Goal: Task Accomplishment & Management: Complete application form

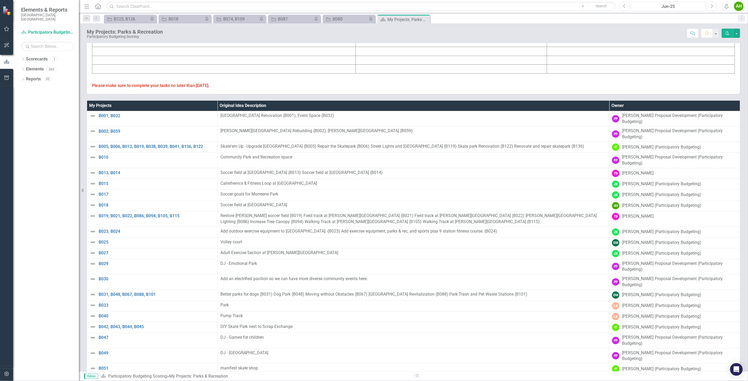
scroll to position [198, 0]
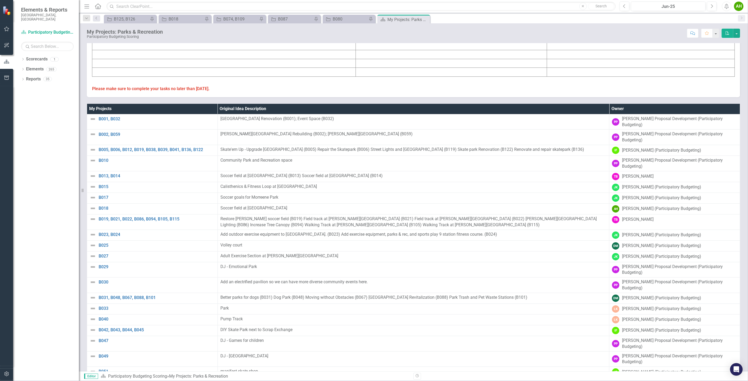
click at [275, 111] on th "Owner" at bounding box center [674, 109] width 131 height 10
click at [275, 111] on th "Owner Sort Ascending" at bounding box center [674, 109] width 131 height 10
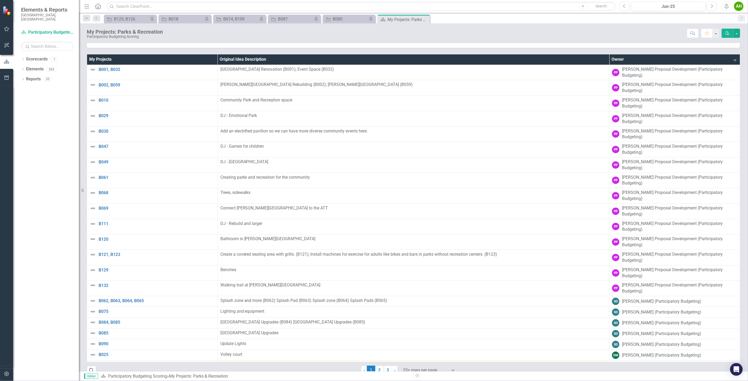
scroll to position [257, 0]
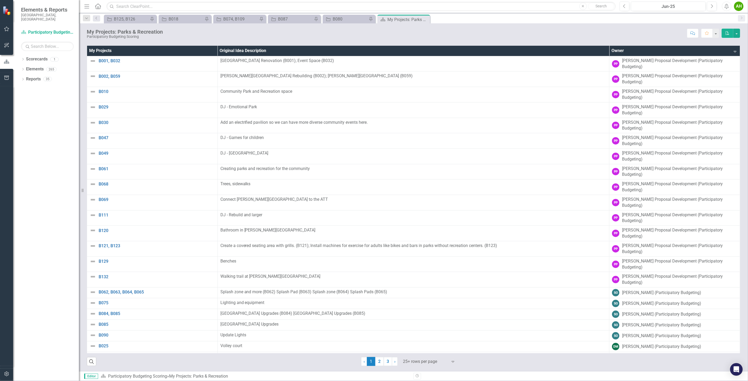
click at [275, 347] on div at bounding box center [425, 362] width 45 height 7
click at [275, 347] on div "Display All Rows" at bounding box center [428, 353] width 49 height 6
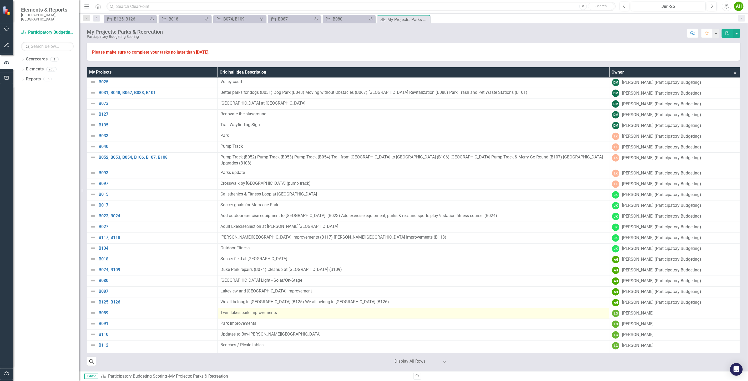
scroll to position [338, 0]
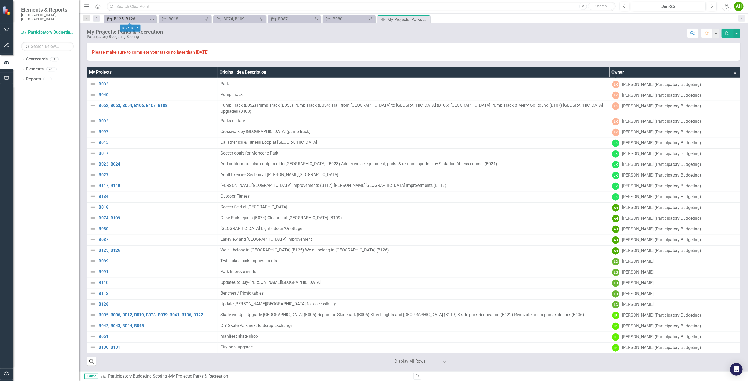
click at [128, 19] on div "B125, B126" at bounding box center [131, 19] width 35 height 7
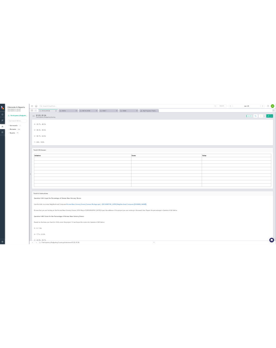
scroll to position [2067, 0]
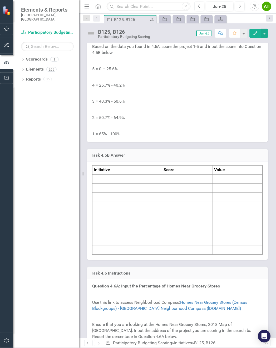
click at [201, 65] on p at bounding box center [177, 61] width 170 height 8
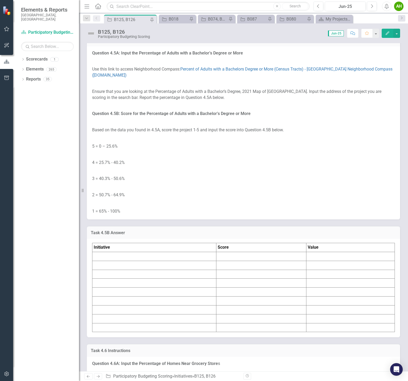
scroll to position [1929, 0]
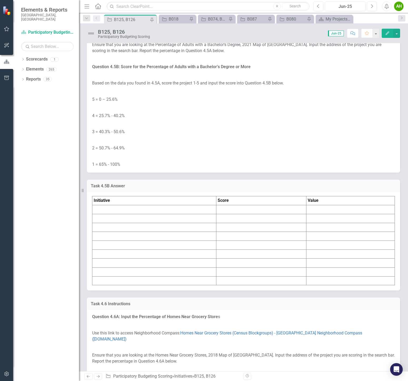
click at [115, 214] on td at bounding box center [154, 209] width 124 height 9
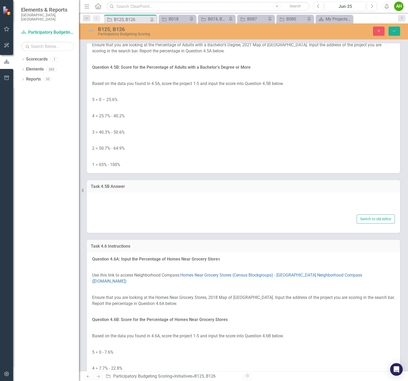
type textarea "<table border="1"> <colgroup> <col> <col> <col> </colgroup> <tbody> <tr> <td><s…"
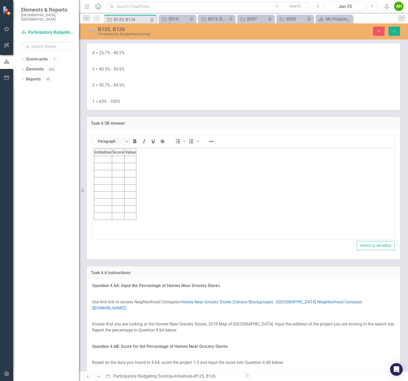
scroll to position [2016, 0]
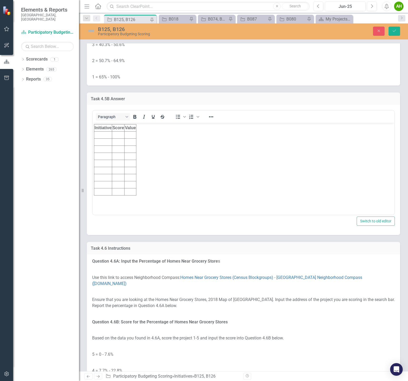
click at [105, 136] on td "Rich Text Area. Press ALT-0 for help." at bounding box center [103, 135] width 18 height 7
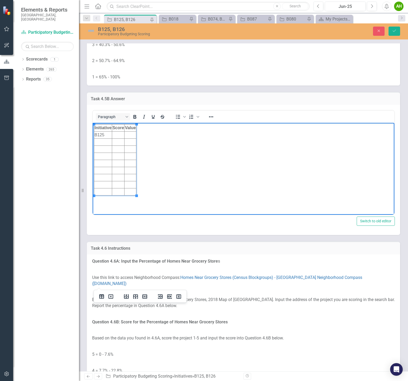
click at [101, 143] on td "Rich Text Area. Press ALT-0 for help." at bounding box center [103, 142] width 18 height 7
click at [118, 133] on td "Rich Text Area. Press ALT-0 for help." at bounding box center [118, 135] width 12 height 7
click at [131, 133] on td "Rich Text Area. Press ALT-0 for help." at bounding box center [130, 135] width 12 height 7
click at [130, 143] on td "Rich Text Area. Press ALT-0 for help." at bounding box center [130, 142] width 13 height 7
click at [117, 136] on td "Rich Text Area. Press ALT-0 for help." at bounding box center [118, 135] width 12 height 7
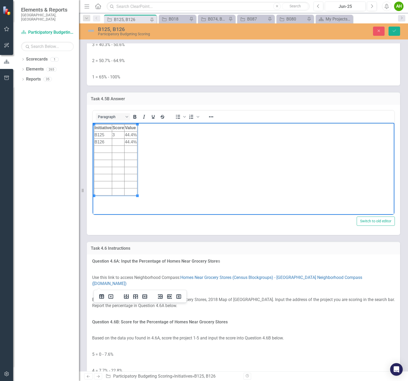
click at [117, 142] on td "Rich Text Area. Press ALT-0 for help." at bounding box center [118, 142] width 12 height 7
click at [170, 49] on p "3 = 40.3% - 50.6%" at bounding box center [243, 45] width 302 height 8
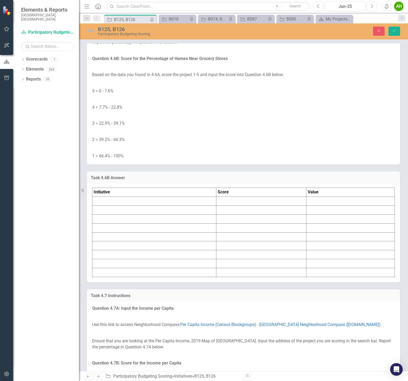
scroll to position [2279, 0]
click at [143, 136] on p at bounding box center [243, 132] width 302 height 8
click at [120, 206] on td at bounding box center [154, 201] width 124 height 9
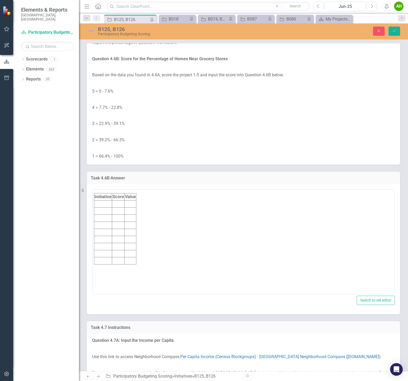
scroll to position [0, 0]
click at [107, 215] on td "Rich Text Area. Press ALT-0 for help." at bounding box center [103, 214] width 18 height 7
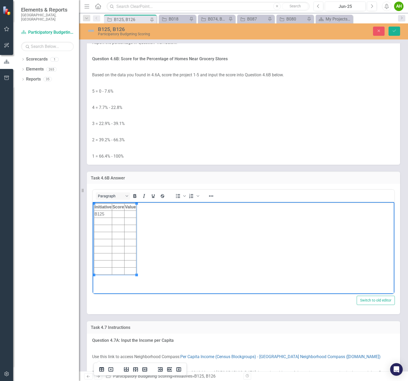
click at [106, 223] on td "Rich Text Area. Press ALT-0 for help." at bounding box center [103, 221] width 18 height 7
click at [134, 215] on td "Rich Text Area. Press ALT-0 for help." at bounding box center [130, 214] width 12 height 7
click at [129, 223] on td "Rich Text Area. Press ALT-0 for help." at bounding box center [130, 221] width 12 height 7
click at [118, 214] on td "Rich Text Area. Press ALT-0 for help." at bounding box center [118, 214] width 12 height 7
click at [117, 221] on td "Rich Text Area. Press ALT-0 for help." at bounding box center [118, 221] width 12 height 7
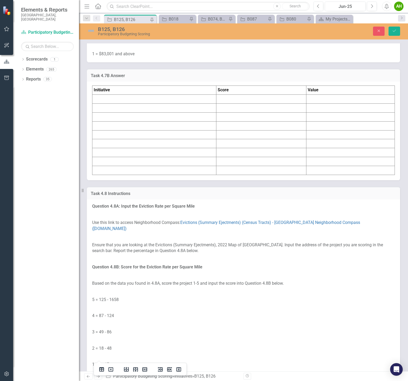
scroll to position [2630, 0]
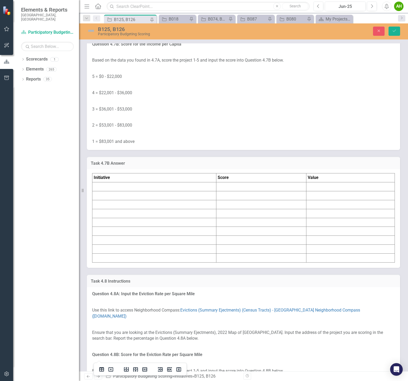
click at [143, 73] on p at bounding box center [243, 68] width 302 height 8
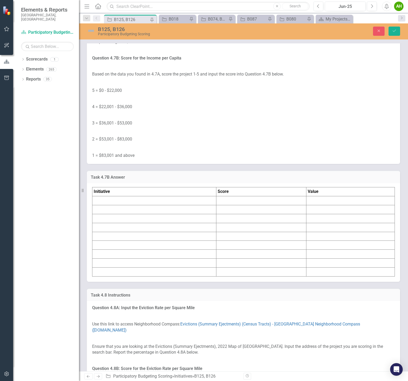
scroll to position [2601, 0]
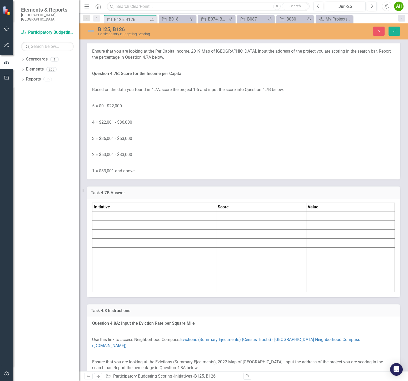
click at [117, 230] on td at bounding box center [154, 225] width 124 height 9
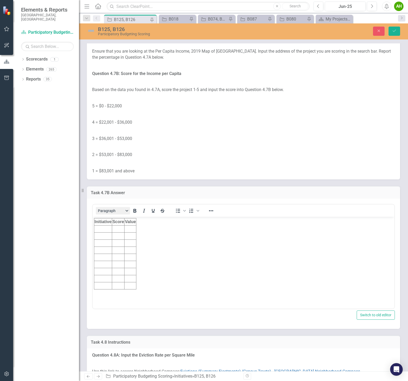
scroll to position [0, 0]
click at [104, 230] on td "Rich Text Area. Press ALT-0 for help." at bounding box center [103, 228] width 18 height 7
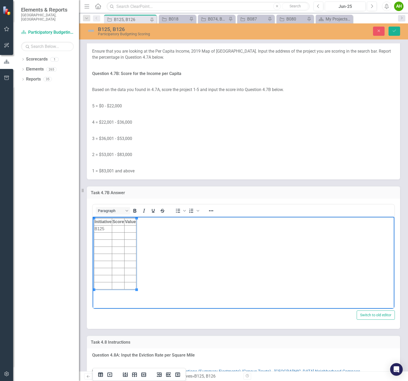
click at [105, 235] on td "Rich Text Area. Press ALT-0 for help." at bounding box center [103, 236] width 18 height 7
click at [106, 242] on td "Rich Text Area. Press ALT-0 for help." at bounding box center [103, 243] width 18 height 7
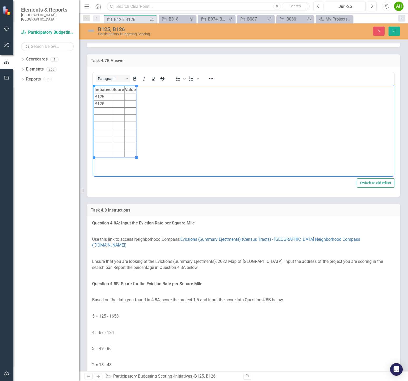
scroll to position [2747, 0]
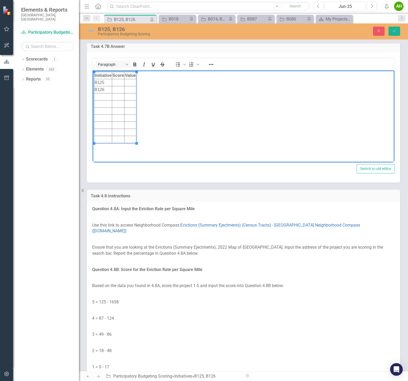
drag, startPoint x: 130, startPoint y: 83, endPoint x: 132, endPoint y: 86, distance: 3.2
click at [130, 83] on td "Rich Text Area. Press ALT-0 for help." at bounding box center [130, 82] width 12 height 7
click at [132, 92] on td "Rich Text Area. Press ALT-0 for help." at bounding box center [131, 89] width 14 height 7
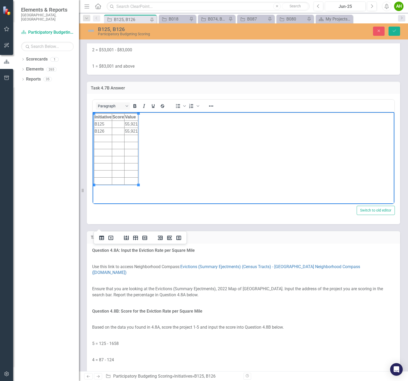
scroll to position [2718, 0]
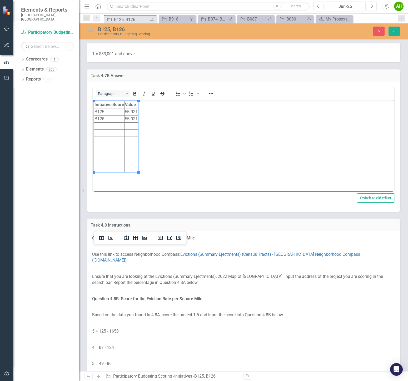
click at [119, 113] on td "Rich Text Area. Press ALT-0 for help." at bounding box center [118, 111] width 12 height 7
click at [118, 120] on td "Rich Text Area. Press ALT-0 for help." at bounding box center [118, 118] width 12 height 7
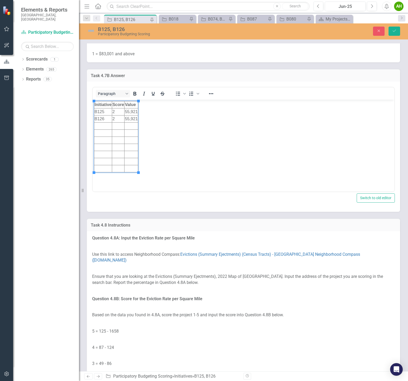
click at [225, 34] on p at bounding box center [243, 30] width 302 height 8
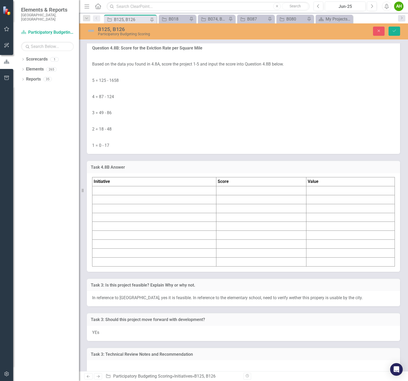
scroll to position [2981, 0]
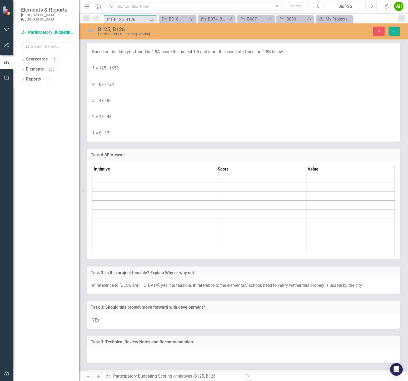
click at [124, 183] on td at bounding box center [154, 178] width 124 height 9
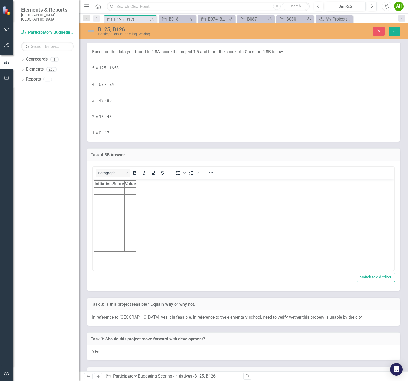
scroll to position [0, 0]
click at [104, 190] on td "Rich Text Area. Press ALT-0 for help." at bounding box center [103, 191] width 18 height 7
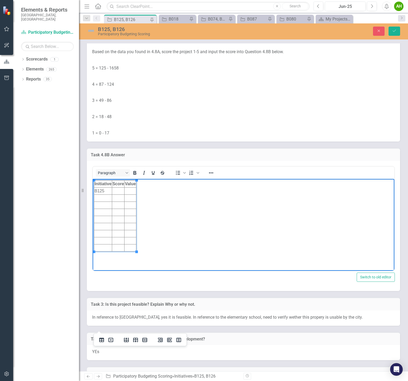
click at [104, 197] on td "Rich Text Area. Press ALT-0 for help." at bounding box center [103, 198] width 18 height 7
click at [130, 191] on td "Rich Text Area. Press ALT-0 for help." at bounding box center [130, 191] width 12 height 7
click at [131, 199] on td "Rich Text Area. Press ALT-0 for help." at bounding box center [130, 198] width 12 height 7
click at [117, 190] on td "Rich Text Area. Press ALT-0 for help." at bounding box center [118, 191] width 12 height 7
click at [118, 200] on td "Rich Text Area. Press ALT-0 for help." at bounding box center [118, 198] width 12 height 7
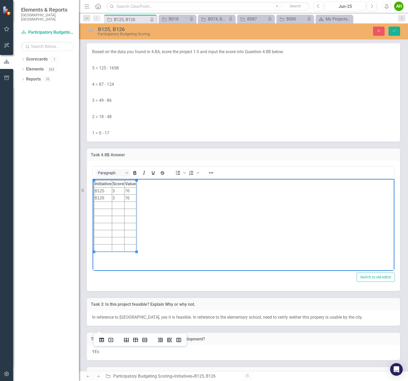
click at [206, 80] on p at bounding box center [243, 76] width 302 height 8
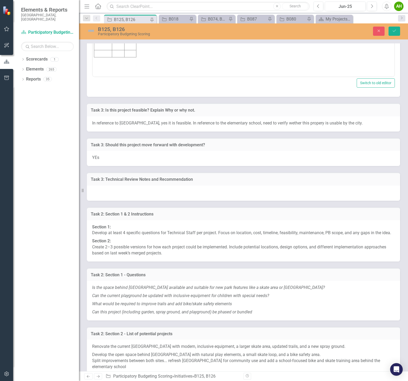
scroll to position [3186, 0]
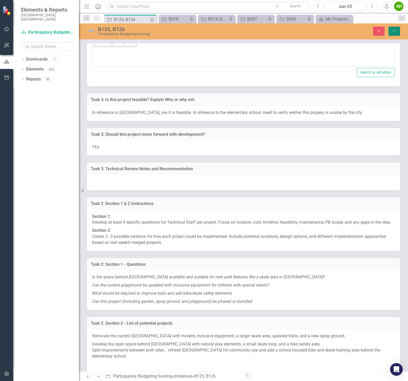
click at [275, 33] on button "Save" at bounding box center [394, 31] width 12 height 9
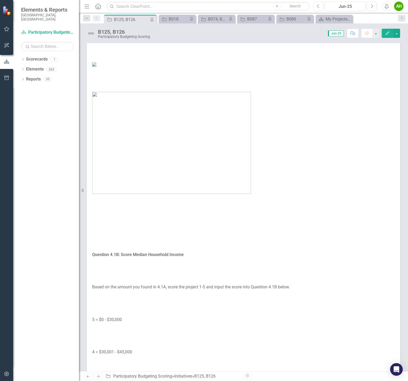
scroll to position [0, 0]
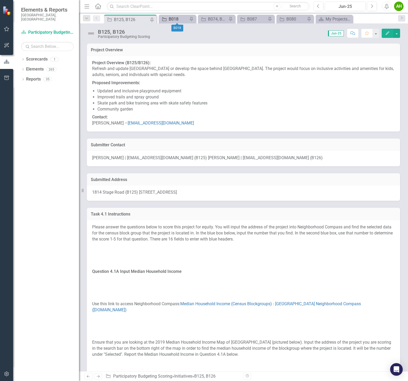
click at [175, 17] on div "B018" at bounding box center [178, 19] width 19 height 7
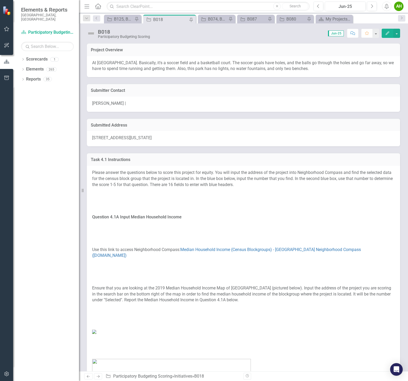
click at [119, 135] on span "[STREET_ADDRESS][US_STATE]" at bounding box center [121, 137] width 59 height 5
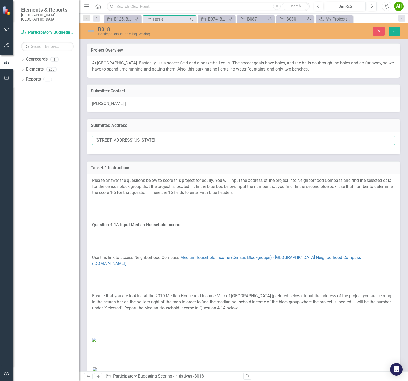
click at [173, 143] on input "[STREET_ADDRESS][US_STATE]" at bounding box center [243, 140] width 302 height 10
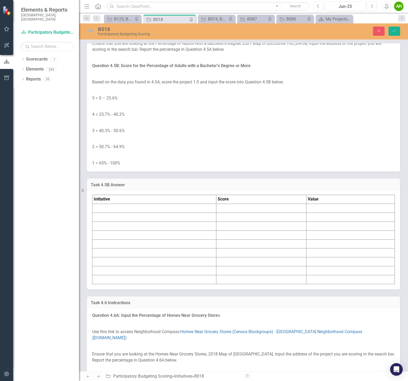
scroll to position [2016, 0]
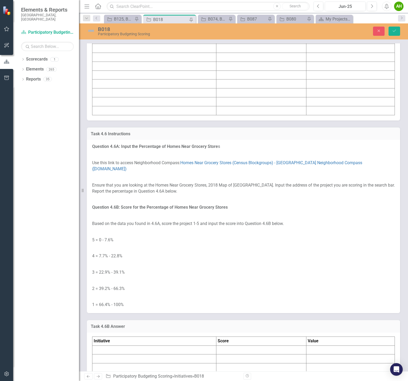
click at [124, 35] on td "Initiative" at bounding box center [154, 30] width 124 height 9
click at [123, 44] on td at bounding box center [154, 39] width 124 height 9
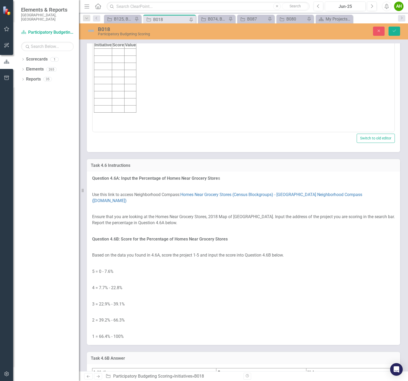
scroll to position [0, 0]
click at [107, 51] on td "Rich Text Area. Press ALT-0 for help." at bounding box center [103, 52] width 18 height 7
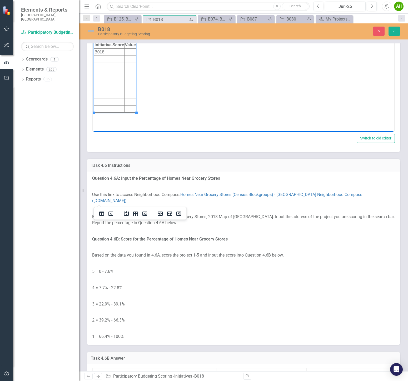
click at [131, 51] on td "Rich Text Area. Press ALT-0 for help." at bounding box center [130, 52] width 12 height 7
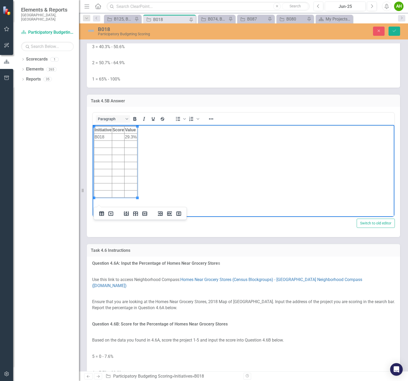
scroll to position [1929, 0]
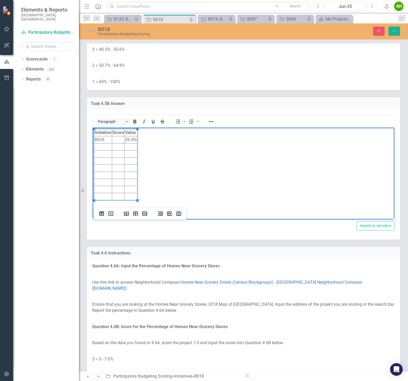
click at [116, 141] on td "Rich Text Area. Press ALT-0 for help." at bounding box center [118, 139] width 12 height 7
click at [213, 54] on p "3 = 40.3% - 50.6%" at bounding box center [243, 50] width 302 height 8
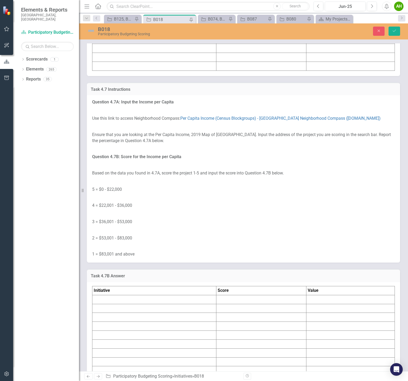
scroll to position [2367, 0]
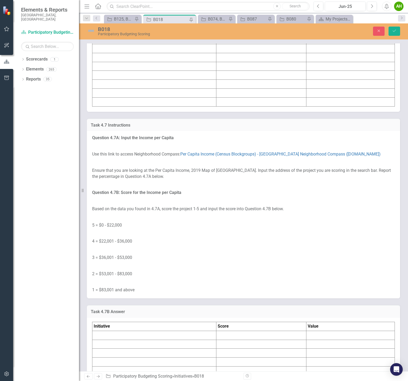
click at [107, 35] on td at bounding box center [154, 30] width 124 height 9
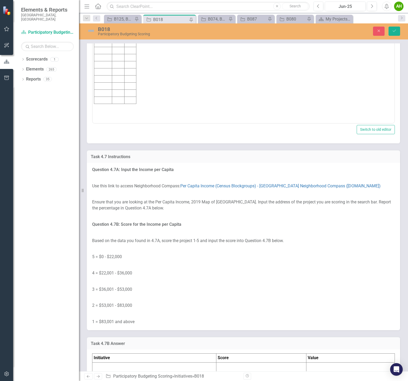
scroll to position [0, 0]
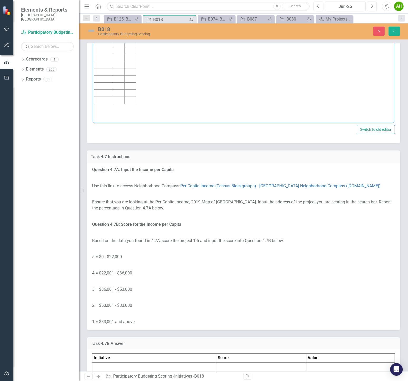
click at [99, 44] on td "Rich Text Area. Press ALT-0 for help." at bounding box center [103, 43] width 18 height 7
click at [128, 43] on td "Rich Text Area. Press ALT-0 for help." at bounding box center [130, 43] width 12 height 7
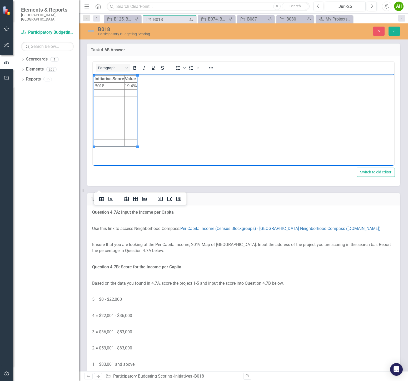
scroll to position [2338, 0]
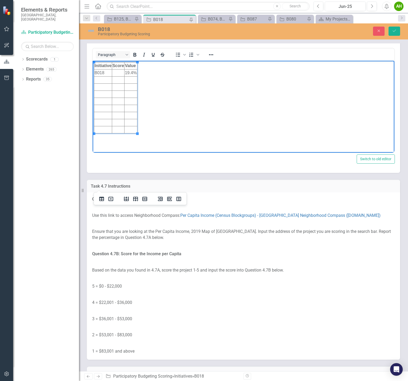
click at [120, 74] on td "Rich Text Area. Press ALT-0 for help." at bounding box center [118, 72] width 12 height 7
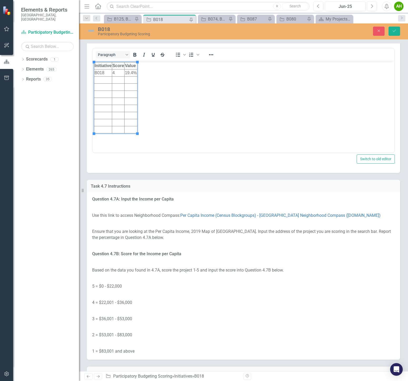
click at [257, 18] on p "1 = 66.4% - 100%" at bounding box center [243, 14] width 302 height 7
click at [275, 29] on icon "Save" at bounding box center [394, 31] width 5 height 4
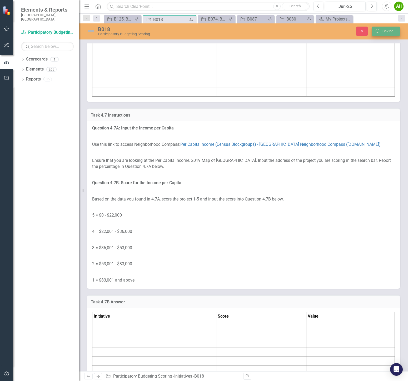
scroll to position [2299, 0]
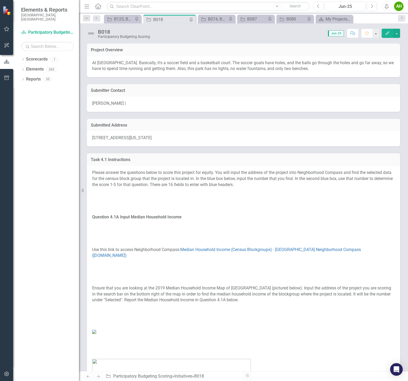
click at [247, 197] on p at bounding box center [243, 201] width 302 height 8
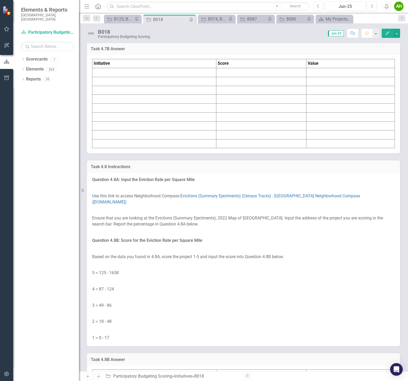
scroll to position [2598, 0]
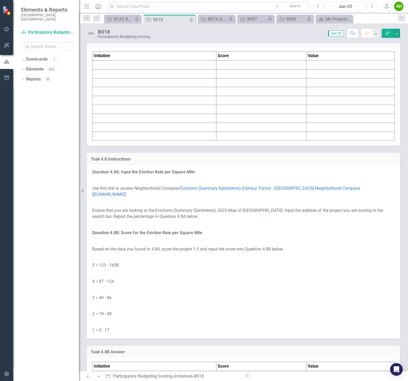
click at [115, 69] on td at bounding box center [154, 64] width 124 height 9
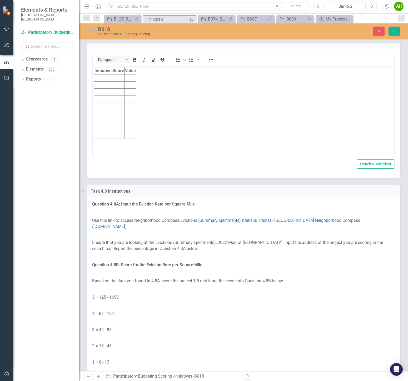
scroll to position [0, 0]
click at [106, 80] on td "Rich Text Area. Press ALT-0 for help." at bounding box center [103, 77] width 18 height 7
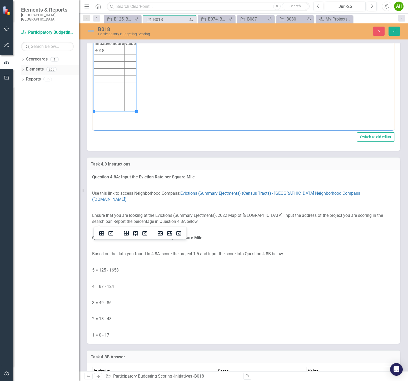
scroll to position [2627, 0]
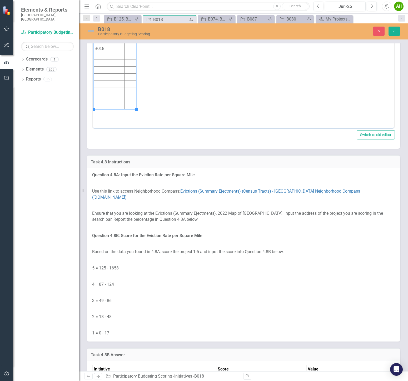
click at [130, 48] on td "Rich Text Area. Press ALT-0 for help." at bounding box center [130, 48] width 12 height 7
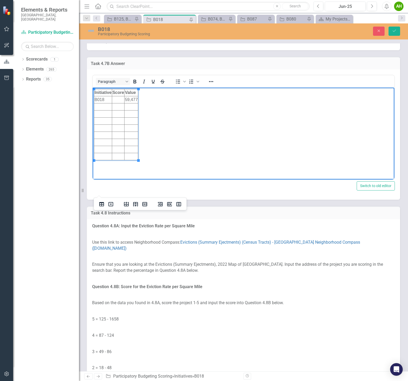
scroll to position [2569, 0]
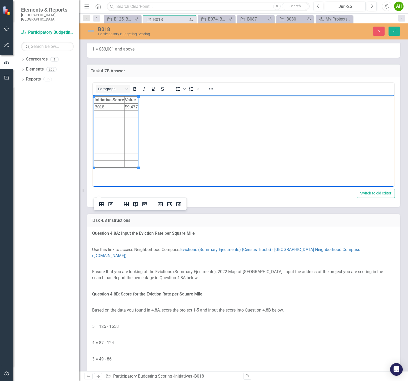
click at [121, 106] on td "Rich Text Area. Press ALT-0 for help." at bounding box center [118, 107] width 12 height 7
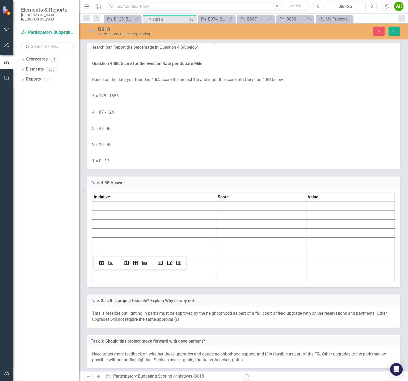
scroll to position [2803, 0]
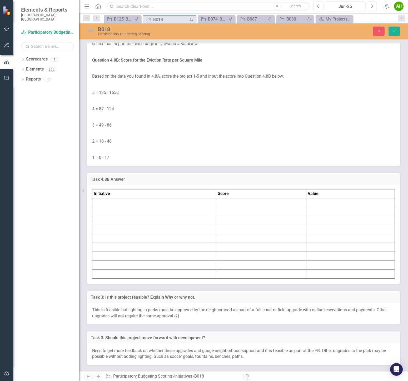
click at [180, 105] on p at bounding box center [243, 101] width 302 height 8
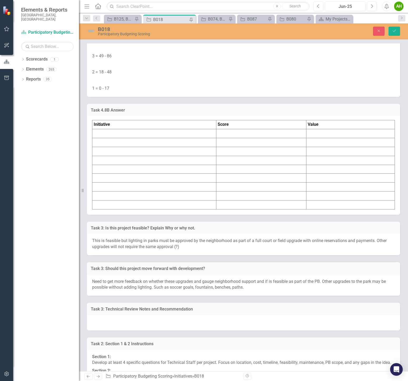
scroll to position [2890, 0]
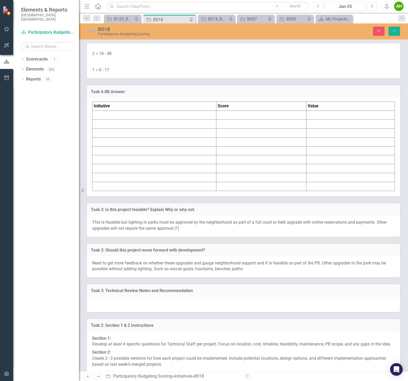
click at [115, 120] on td at bounding box center [154, 115] width 124 height 9
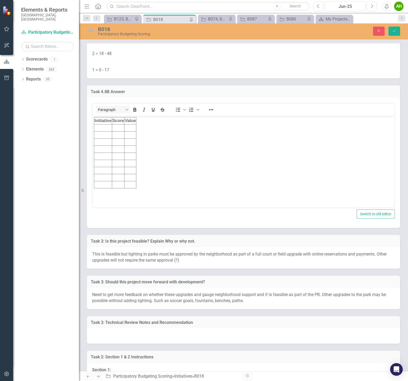
scroll to position [0, 0]
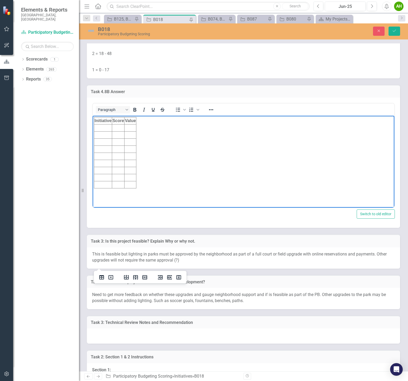
click at [107, 128] on td "Rich Text Area. Press ALT-0 for help." at bounding box center [103, 127] width 18 height 7
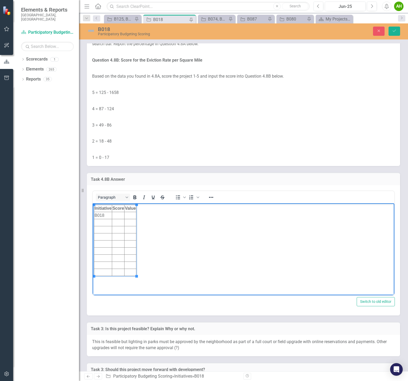
scroll to position [2832, 0]
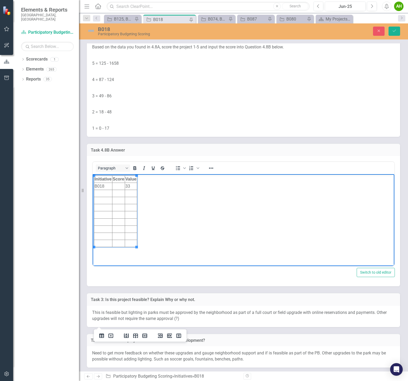
click at [118, 187] on td "Rich Text Area. Press ALT-0 for help." at bounding box center [118, 186] width 13 height 7
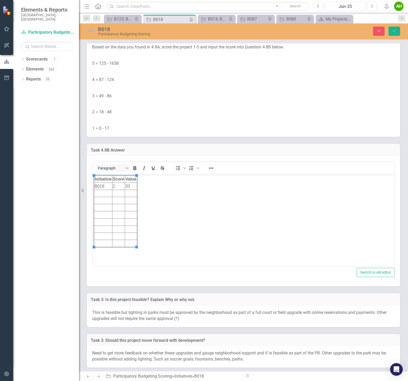
click at [247, 84] on p "4 = 87 - 124" at bounding box center [243, 80] width 302 height 8
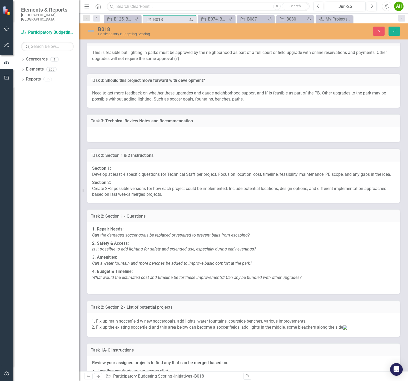
scroll to position [3095, 0]
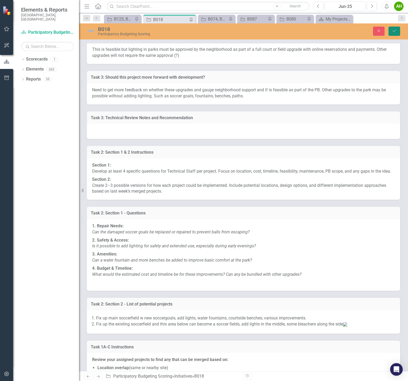
click at [275, 32] on icon "Save" at bounding box center [394, 31] width 5 height 4
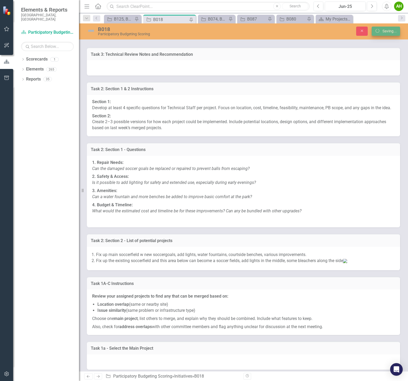
scroll to position [3064, 0]
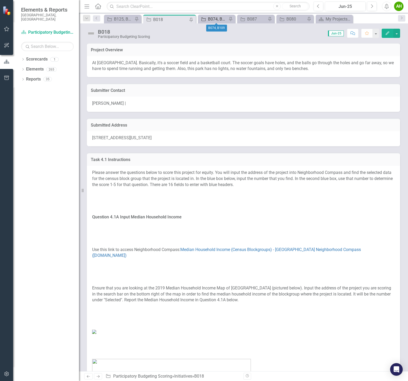
click at [209, 19] on div "B074, B109" at bounding box center [217, 19] width 19 height 7
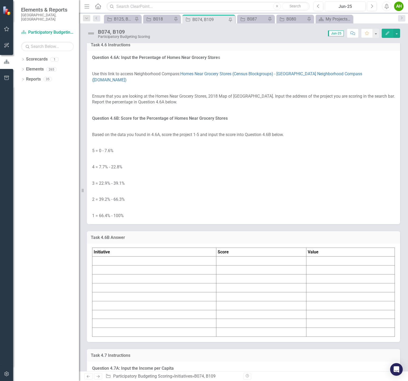
scroll to position [1987, 0]
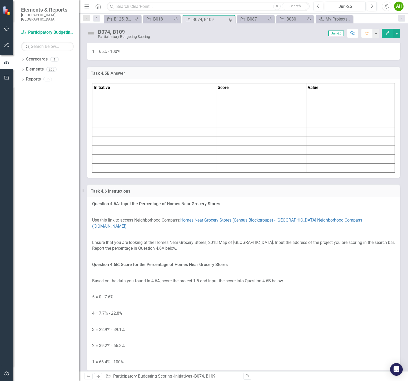
click at [116, 101] on td at bounding box center [154, 96] width 124 height 9
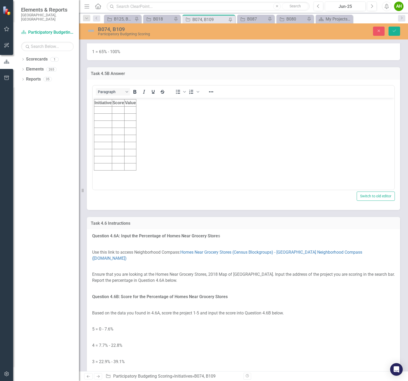
scroll to position [0, 0]
click at [99, 110] on td "Rich Text Area. Press ALT-0 for help." at bounding box center [103, 109] width 18 height 7
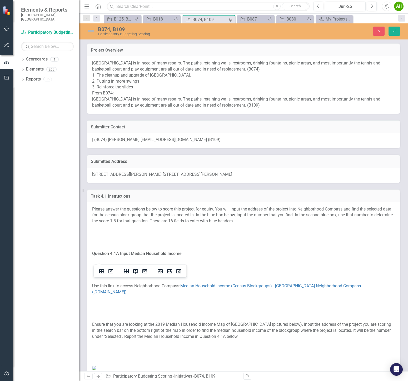
click at [130, 173] on span "[STREET_ADDRESS][PERSON_NAME] [STREET_ADDRESS][PERSON_NAME]" at bounding box center [162, 174] width 140 height 5
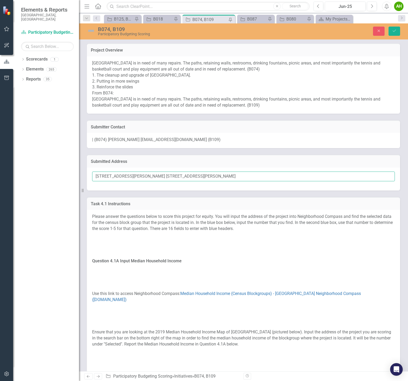
drag, startPoint x: 95, startPoint y: 175, endPoint x: 136, endPoint y: 175, distance: 41.3
click at [136, 175] on input "[STREET_ADDRESS][PERSON_NAME] [STREET_ADDRESS][PERSON_NAME]" at bounding box center [243, 177] width 302 height 10
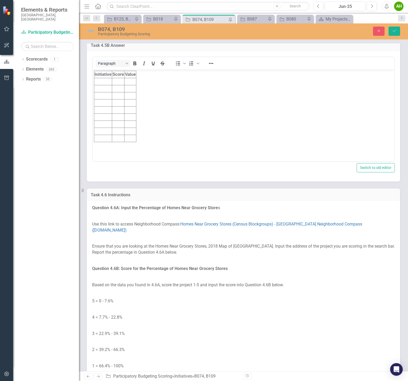
scroll to position [2006, 0]
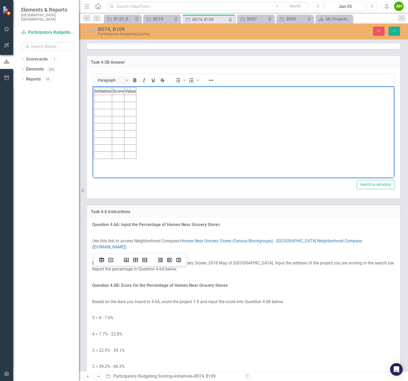
click at [101, 99] on td "Rich Text Area. Press ALT-0 for help." at bounding box center [103, 98] width 18 height 7
click at [130, 96] on td "Rich Text Area. Press ALT-0 for help." at bounding box center [130, 98] width 12 height 7
click at [132, 107] on td "Rich Text Area. Press ALT-0 for help." at bounding box center [130, 105] width 12 height 7
click at [118, 98] on td "Rich Text Area. Press ALT-0 for help." at bounding box center [118, 98] width 12 height 7
click at [115, 106] on td "Rich Text Area. Press ALT-0 for help." at bounding box center [118, 105] width 12 height 7
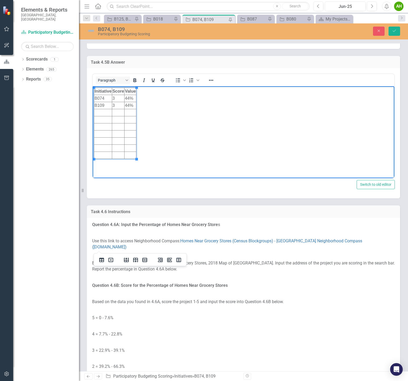
click at [275, 28] on p "2 = 50.7% - 64.9%" at bounding box center [243, 24] width 302 height 8
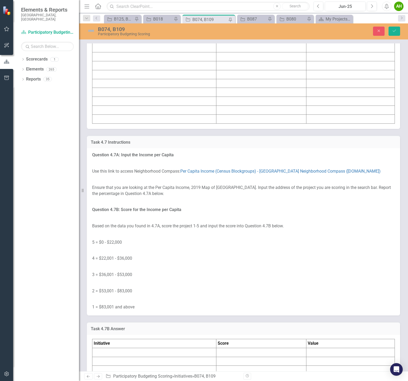
scroll to position [2328, 0]
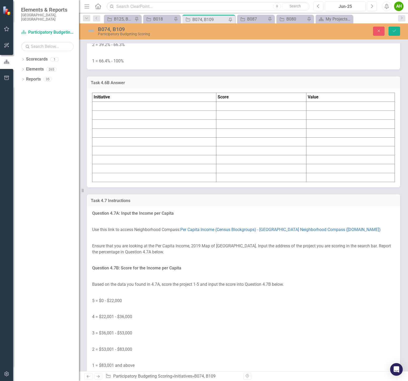
click at [112, 111] on td at bounding box center [154, 106] width 124 height 9
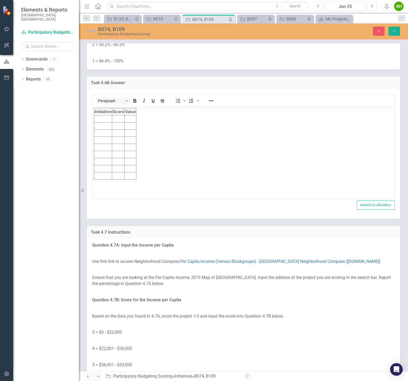
scroll to position [0, 0]
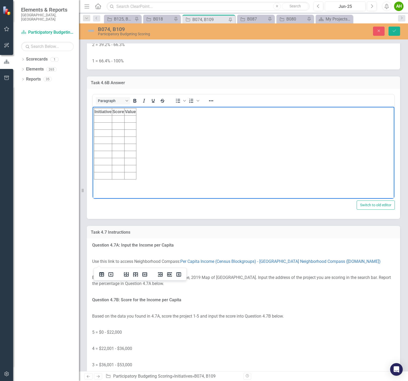
click at [106, 118] on td "Rich Text Area. Press ALT-0 for help." at bounding box center [103, 118] width 18 height 7
click at [117, 118] on td "Rich Text Area. Press ALT-0 for help." at bounding box center [118, 118] width 12 height 7
click at [130, 119] on td "Rich Text Area. Press ALT-0 for help." at bounding box center [130, 118] width 12 height 7
click at [131, 124] on td "Rich Text Area. Press ALT-0 for help." at bounding box center [130, 126] width 12 height 7
click at [118, 121] on td "Rich Text Area. Press ALT-0 for help." at bounding box center [118, 118] width 12 height 7
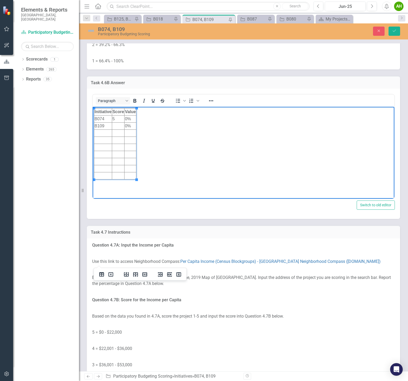
click at [119, 125] on td "Rich Text Area. Press ALT-0 for help." at bounding box center [118, 126] width 12 height 7
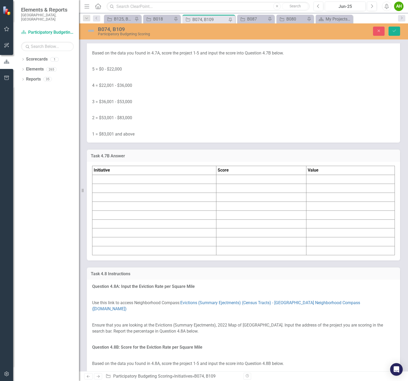
click at [147, 57] on p "Based on the data you found in 4.7A, score the project 1-5 and input the score …" at bounding box center [243, 53] width 302 height 8
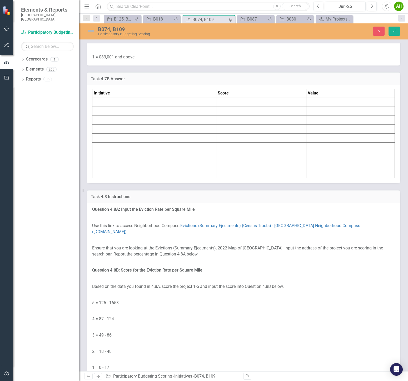
scroll to position [2679, 0]
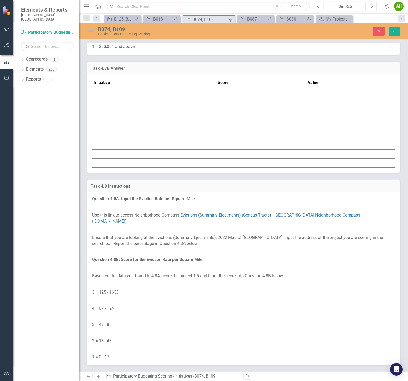
click at [115, 96] on td at bounding box center [154, 91] width 124 height 9
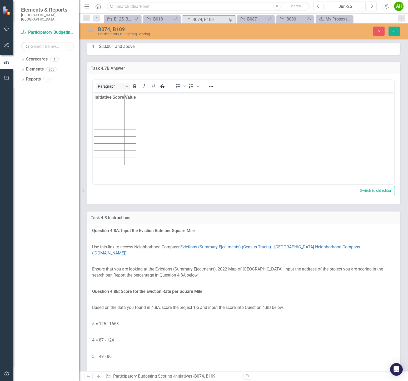
scroll to position [0, 0]
click at [107, 105] on td "Rich Text Area. Press ALT-0 for help." at bounding box center [103, 104] width 18 height 7
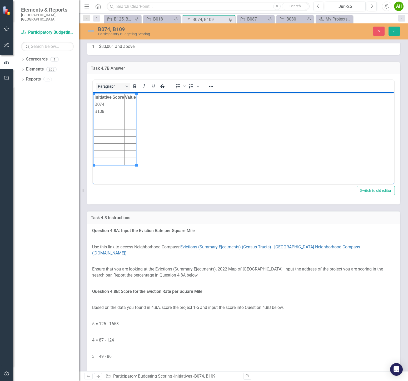
drag, startPoint x: 130, startPoint y: 104, endPoint x: 132, endPoint y: 107, distance: 3.0
click at [130, 104] on td "Rich Text Area. Press ALT-0 for help." at bounding box center [130, 104] width 12 height 7
click at [132, 113] on td "Rich Text Area. Press ALT-0 for help." at bounding box center [132, 111] width 16 height 7
click at [119, 104] on td "Rich Text Area. Press ALT-0 for help." at bounding box center [118, 104] width 12 height 7
click at [117, 112] on td "Rich Text Area. Press ALT-0 for help." at bounding box center [118, 111] width 12 height 7
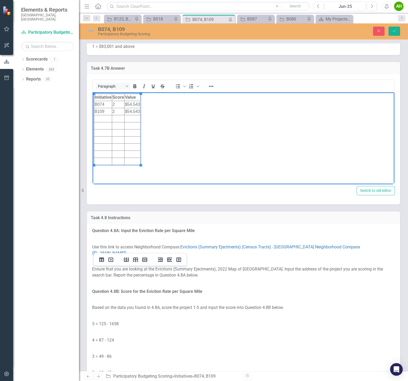
click at [201, 34] on p "2 = $53,001 - $83,000" at bounding box center [243, 30] width 302 height 8
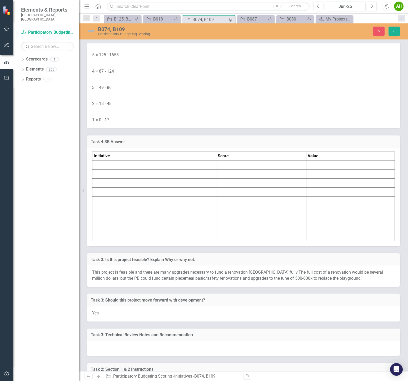
scroll to position [2971, 0]
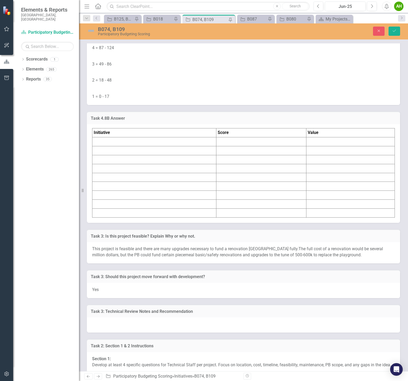
click at [117, 146] on td at bounding box center [154, 141] width 124 height 9
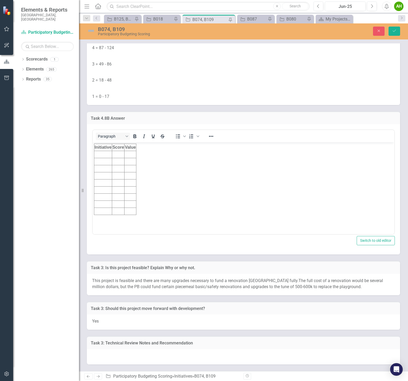
scroll to position [0, 0]
click at [102, 157] on td "Rich Text Area. Press ALT-0 for help." at bounding box center [103, 154] width 18 height 7
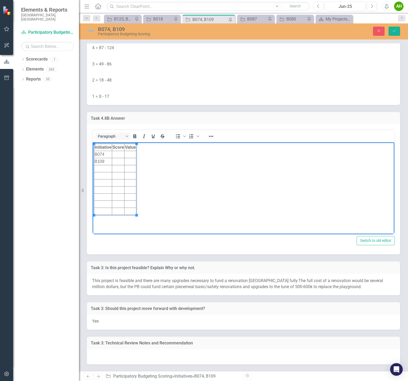
click at [131, 155] on td "Rich Text Area. Press ALT-0 for help." at bounding box center [130, 154] width 12 height 7
drag, startPoint x: 130, startPoint y: 155, endPoint x: 125, endPoint y: 153, distance: 6.3
click at [125, 153] on html "Initiative Score Value B074 v B109" at bounding box center [243, 181] width 301 height 79
click at [131, 163] on td "Rich Text Area. Press ALT-0 for help." at bounding box center [130, 161] width 12 height 7
click at [116, 155] on td "Rich Text Area. Press ALT-0 for help." at bounding box center [118, 154] width 12 height 7
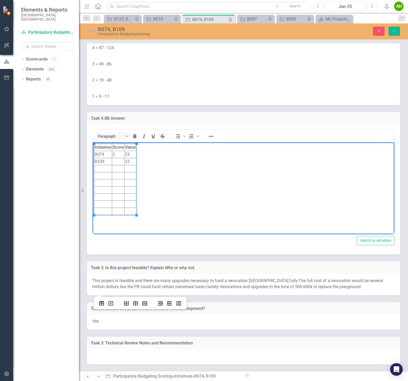
click at [120, 163] on td "Rich Text Area. Press ALT-0 for help." at bounding box center [118, 161] width 12 height 7
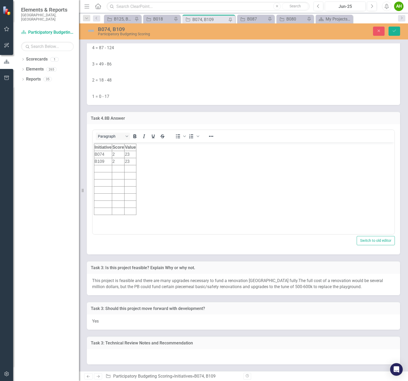
click at [197, 60] on p at bounding box center [243, 56] width 302 height 8
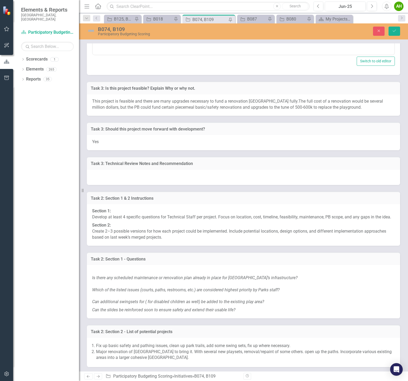
scroll to position [3175, 0]
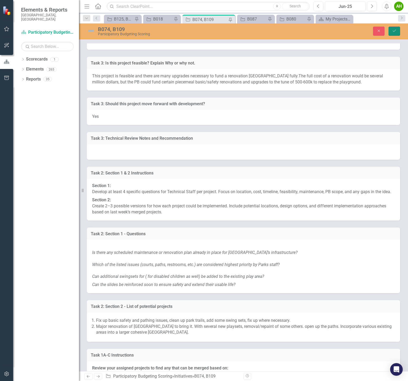
click at [275, 32] on icon "Save" at bounding box center [394, 31] width 5 height 4
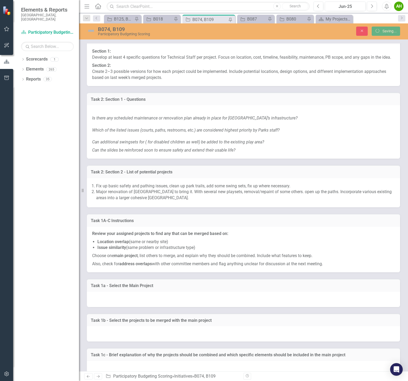
scroll to position [3073, 0]
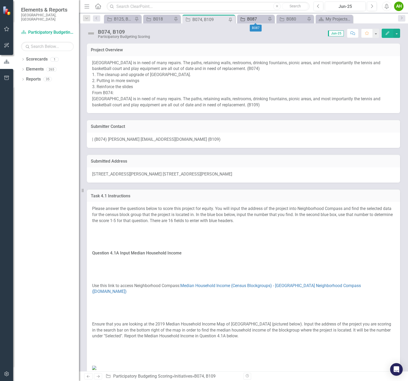
click at [251, 21] on div "B087" at bounding box center [256, 19] width 19 height 7
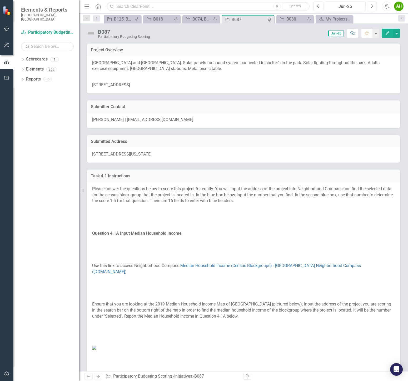
click at [91, 155] on div "[STREET_ADDRESS][US_STATE]" at bounding box center [243, 154] width 313 height 15
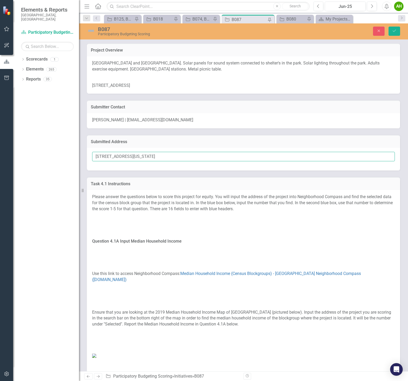
drag, startPoint x: 92, startPoint y: 154, endPoint x: 134, endPoint y: 155, distance: 41.8
click at [134, 155] on input "[STREET_ADDRESS][US_STATE]" at bounding box center [243, 157] width 302 height 10
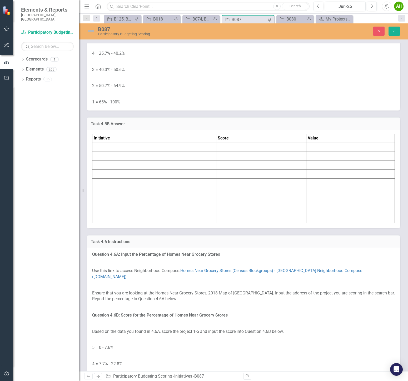
scroll to position [1958, 0]
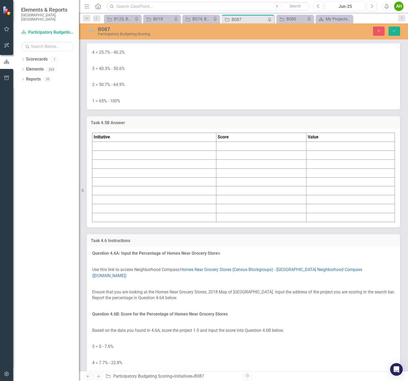
click at [120, 151] on td at bounding box center [154, 146] width 124 height 9
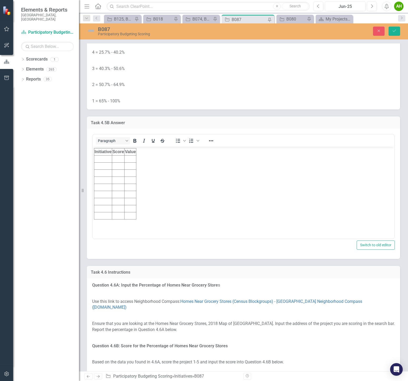
scroll to position [0, 0]
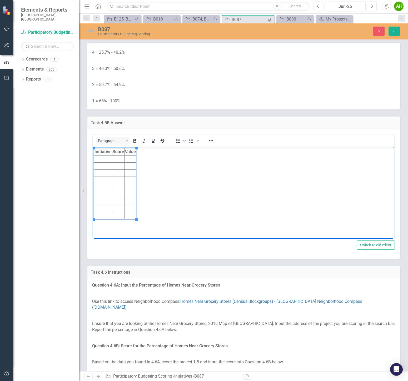
click at [101, 160] on td "Rich Text Area. Press ALT-0 for help." at bounding box center [103, 158] width 18 height 7
click at [119, 159] on td "Rich Text Area. Press ALT-0 for help." at bounding box center [118, 158] width 12 height 7
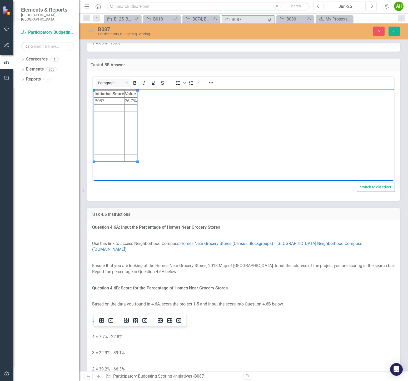
scroll to position [2016, 0]
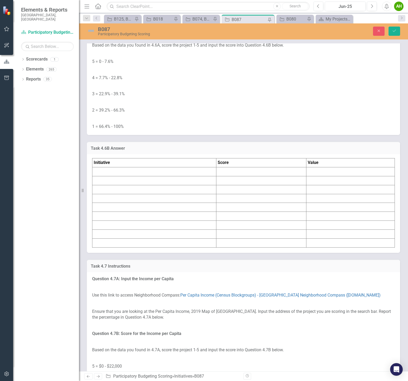
scroll to position [2279, 0]
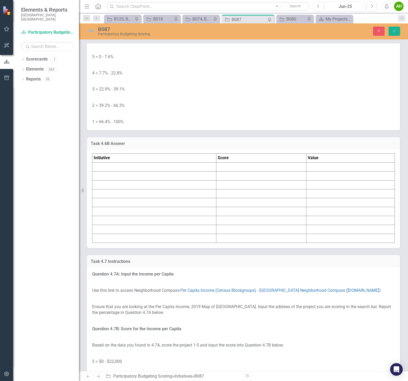
click at [117, 172] on td at bounding box center [154, 167] width 124 height 9
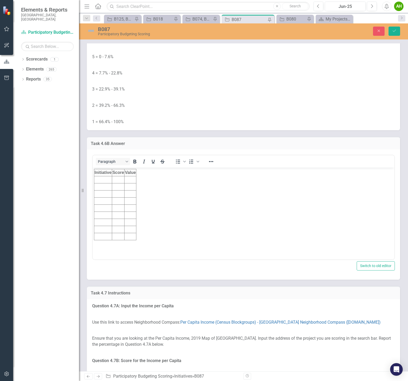
scroll to position [0, 0]
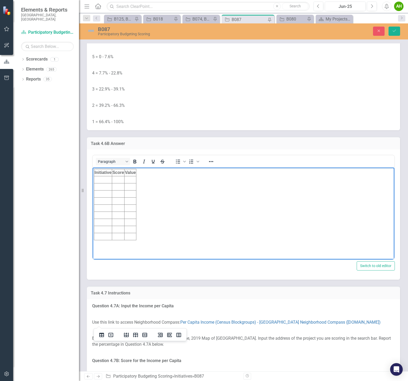
click at [103, 178] on td "Rich Text Area. Press ALT-0 for help." at bounding box center [103, 179] width 18 height 7
click at [130, 178] on td "Rich Text Area. Press ALT-0 for help." at bounding box center [130, 179] width 12 height 7
click at [115, 178] on td "Rich Text Area. Press ALT-0 for help." at bounding box center [118, 179] width 13 height 7
click at [117, 178] on td "Rich Text Area. Press ALT-0 for help." at bounding box center [118, 179] width 13 height 7
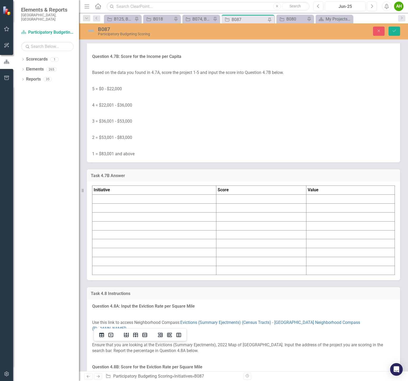
scroll to position [2660, 0]
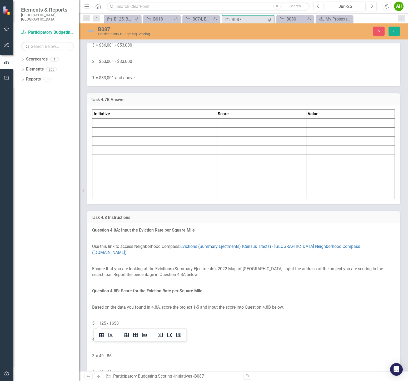
click at [127, 128] on td at bounding box center [154, 123] width 124 height 9
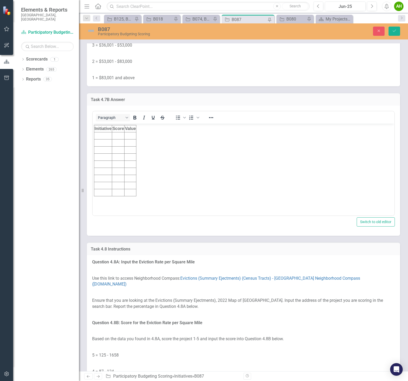
scroll to position [0, 0]
click at [103, 136] on td "Rich Text Area. Press ALT-0 for help." at bounding box center [103, 135] width 18 height 7
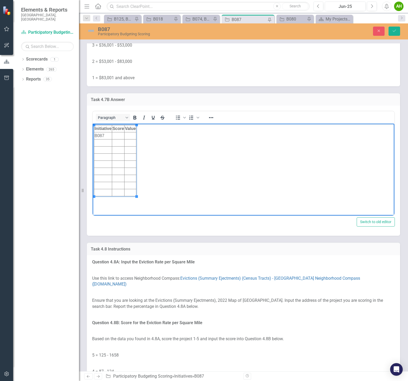
click at [131, 134] on td "Rich Text Area. Press ALT-0 for help." at bounding box center [130, 135] width 12 height 7
click at [115, 136] on td "Rich Text Area. Press ALT-0 for help." at bounding box center [118, 135] width 12 height 7
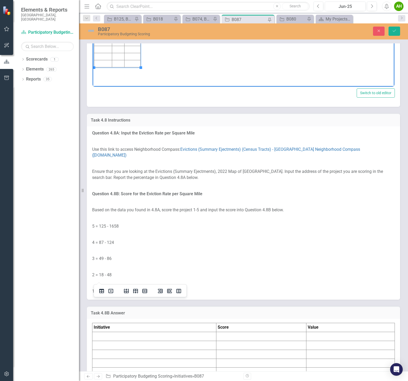
scroll to position [2952, 0]
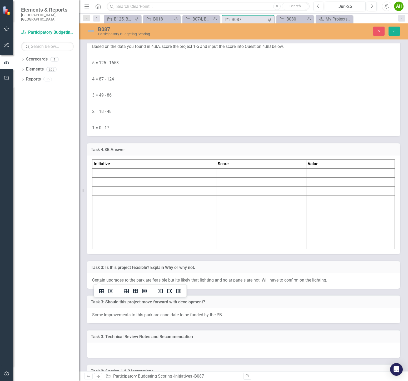
click at [105, 178] on td at bounding box center [154, 173] width 124 height 9
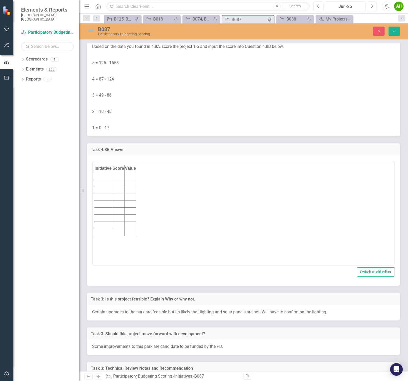
scroll to position [0, 0]
click at [100, 188] on td "Rich Text Area. Press ALT-0 for help." at bounding box center [103, 185] width 18 height 7
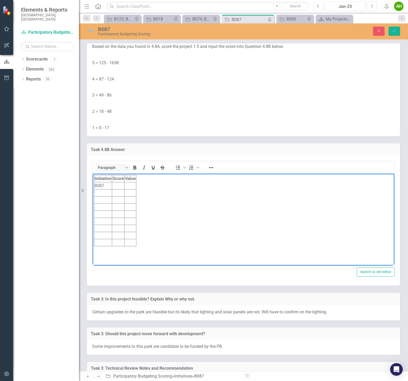
click at [169, 59] on p at bounding box center [243, 55] width 302 height 8
click at [129, 187] on td "Rich Text Area. Press ALT-0 for help." at bounding box center [130, 185] width 12 height 7
click at [117, 188] on td "Rich Text Area. Press ALT-0 for help." at bounding box center [118, 185] width 12 height 7
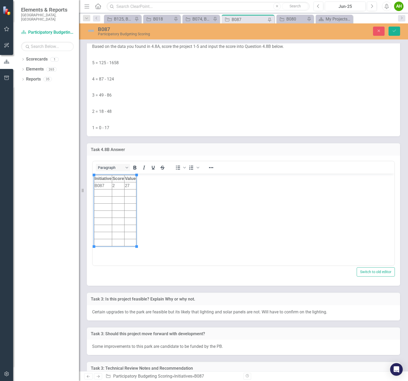
click at [221, 67] on p "5 = 125 - 1658" at bounding box center [243, 63] width 302 height 8
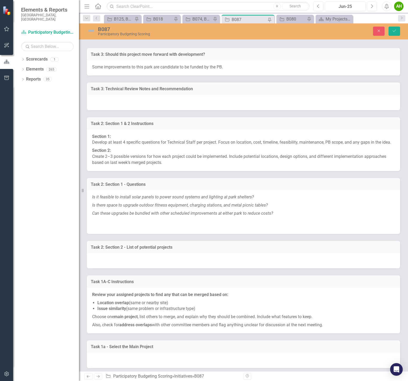
scroll to position [3244, 0]
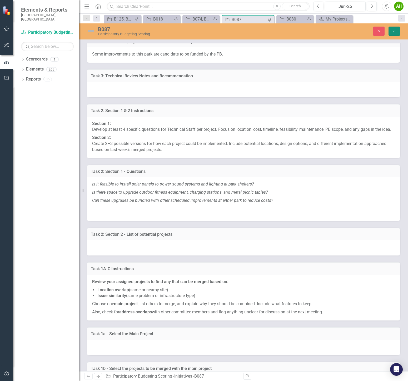
click at [275, 28] on button "Save" at bounding box center [394, 31] width 12 height 9
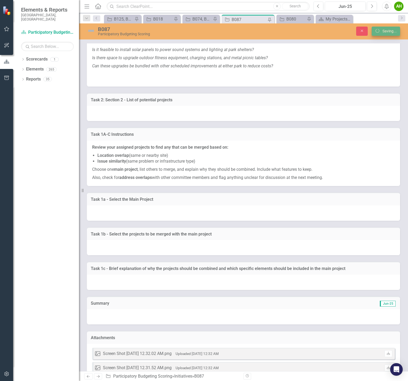
scroll to position [3142, 0]
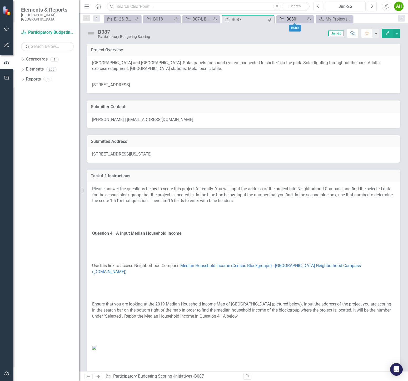
click at [275, 19] on div "B080" at bounding box center [295, 19] width 19 height 7
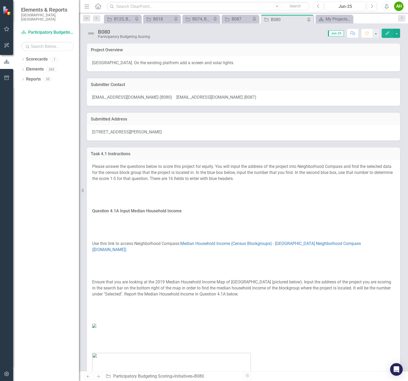
click at [116, 129] on span "[STREET_ADDRESS][PERSON_NAME]" at bounding box center [126, 131] width 69 height 5
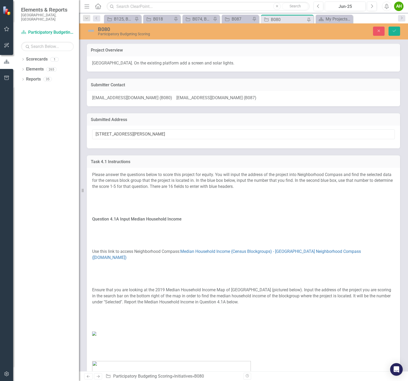
click at [116, 129] on input "[STREET_ADDRESS][PERSON_NAME]" at bounding box center [243, 134] width 302 height 10
click at [118, 140] on div "[STREET_ADDRESS][PERSON_NAME]" at bounding box center [243, 136] width 313 height 23
click at [129, 134] on input "[STREET_ADDRESS][PERSON_NAME]" at bounding box center [243, 134] width 302 height 10
drag, startPoint x: 126, startPoint y: 133, endPoint x: 132, endPoint y: 130, distance: 6.9
click at [48, 130] on div "Elements & Reports City of [GEOGRAPHIC_DATA], [GEOGRAPHIC_DATA] Scorecard Parti…" at bounding box center [204, 190] width 408 height 381
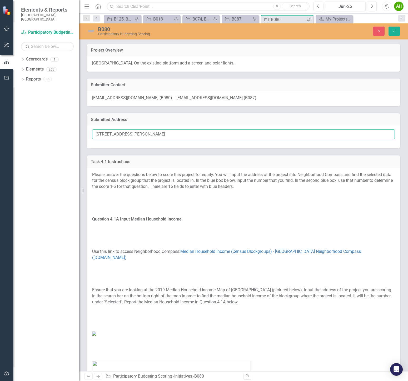
click at [125, 134] on input "[STREET_ADDRESS][PERSON_NAME]" at bounding box center [243, 134] width 302 height 10
drag, startPoint x: 127, startPoint y: 134, endPoint x: 74, endPoint y: 133, distance: 53.4
click at [74, 133] on div "Elements & Reports City of [GEOGRAPHIC_DATA], [GEOGRAPHIC_DATA] Scorecard Parti…" at bounding box center [204, 190] width 408 height 381
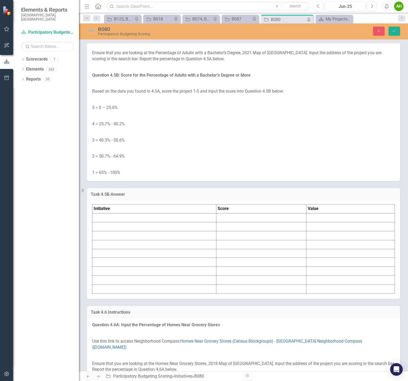
scroll to position [1958, 0]
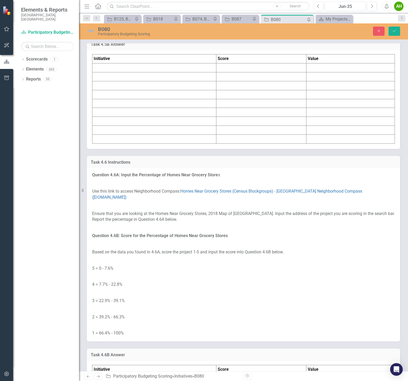
click at [133, 72] on td at bounding box center [154, 67] width 124 height 9
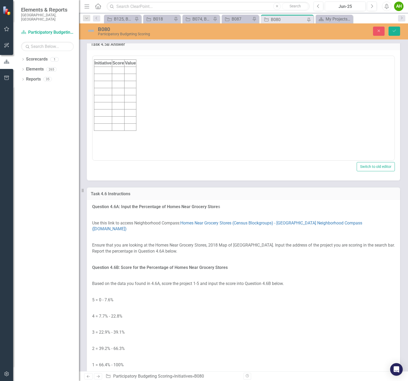
scroll to position [0, 0]
click at [109, 81] on td "Rich Text Area. Press ALT-0 for help." at bounding box center [103, 80] width 18 height 7
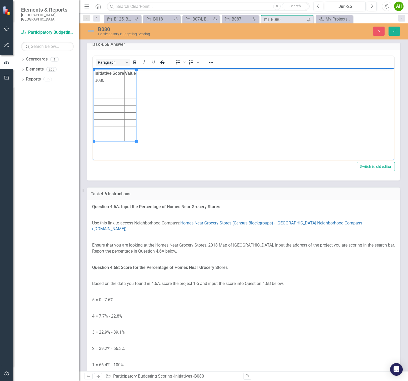
click at [129, 82] on td "Rich Text Area. Press ALT-0 for help." at bounding box center [130, 80] width 12 height 7
click at [117, 80] on td "Rich Text Area. Press ALT-0 for help." at bounding box center [118, 80] width 12 height 7
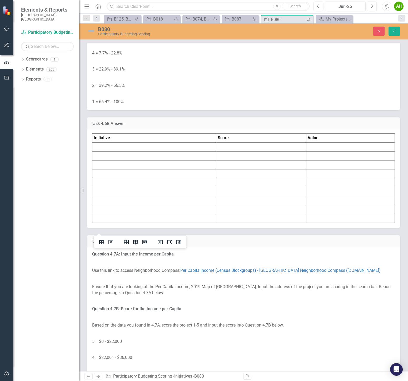
scroll to position [2250, 0]
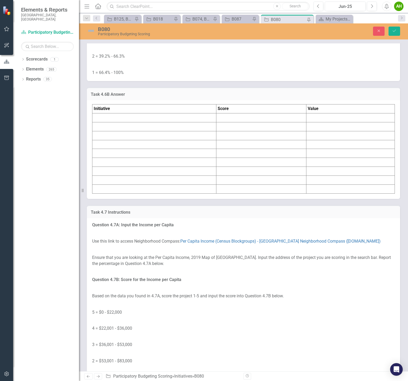
click at [100, 122] on td at bounding box center [154, 117] width 124 height 9
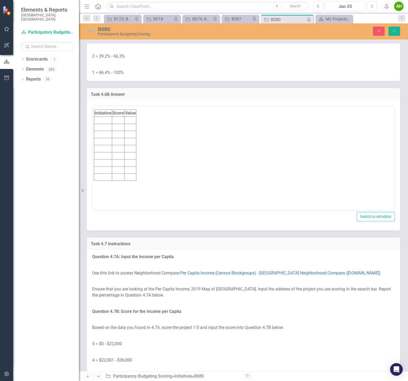
scroll to position [0, 0]
click at [99, 131] on td "Rich Text Area. Press ALT-0 for help." at bounding box center [103, 130] width 18 height 7
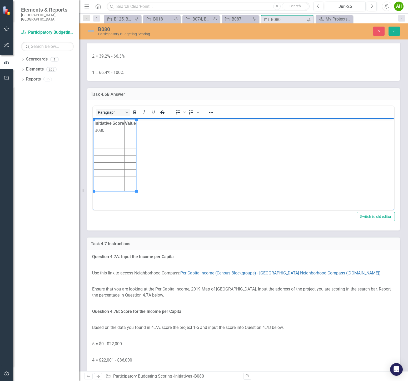
click at [130, 130] on td "Rich Text Area. Press ALT-0 for help." at bounding box center [130, 130] width 12 height 7
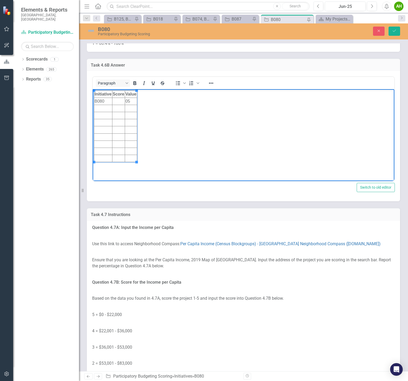
click at [127, 101] on td "05" at bounding box center [131, 101] width 12 height 7
click at [122, 102] on td "Rich Text Area. Press ALT-0 for help." at bounding box center [118, 101] width 13 height 7
click at [126, 102] on td "5" at bounding box center [131, 101] width 12 height 7
click at [117, 102] on td "Rich Text Area. Press ALT-0 for help." at bounding box center [118, 101] width 13 height 7
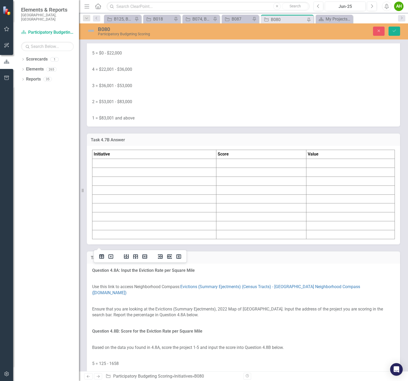
scroll to position [2718, 0]
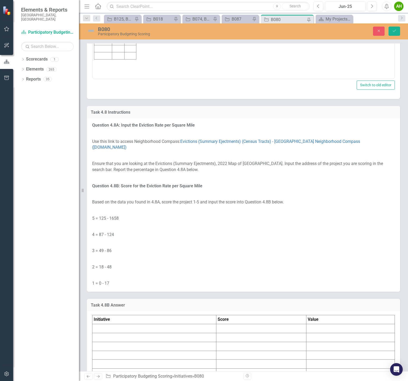
scroll to position [0, 0]
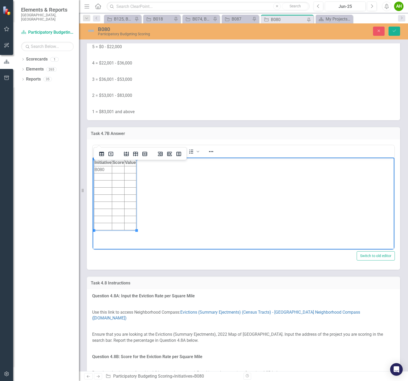
scroll to position [2543, 0]
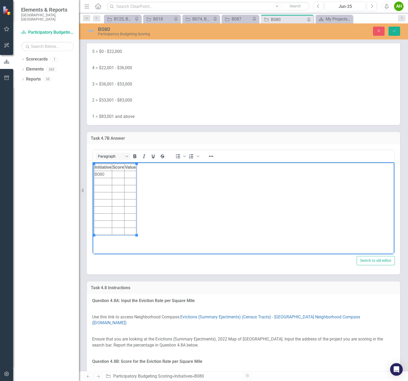
click at [131, 176] on td "Rich Text Area. Press ALT-0 for help." at bounding box center [130, 174] width 12 height 7
click at [118, 176] on td "Rich Text Area. Press ALT-0 for help." at bounding box center [118, 174] width 12 height 7
click at [225, 72] on p "4 = $22,001 - $36,000" at bounding box center [243, 68] width 302 height 8
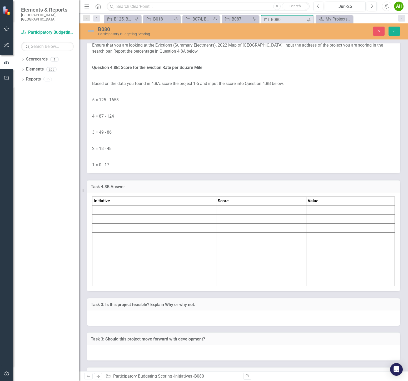
scroll to position [2923, 0]
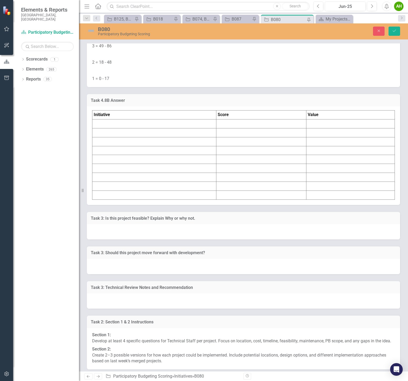
click at [125, 128] on td at bounding box center [154, 123] width 124 height 9
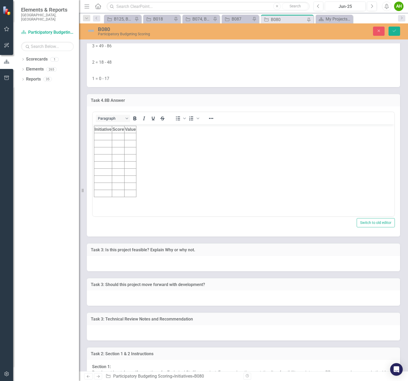
scroll to position [0, 0]
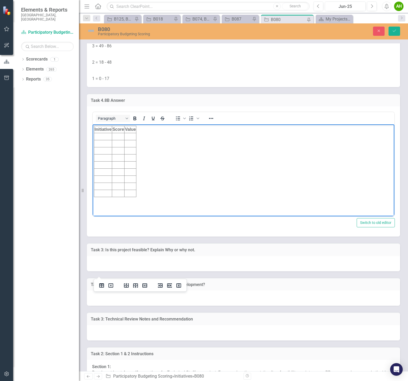
click at [107, 137] on td "Rich Text Area. Press ALT-0 for help." at bounding box center [103, 136] width 18 height 7
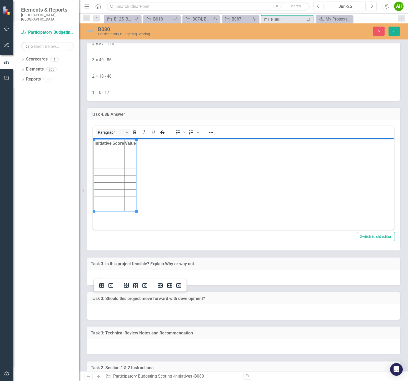
scroll to position [2864, 0]
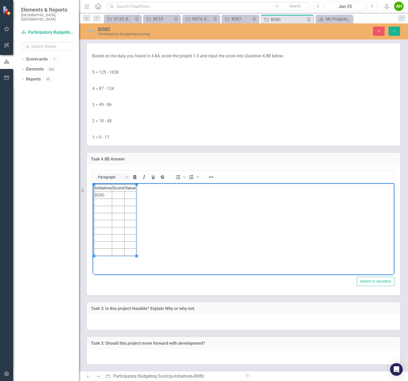
click at [130, 198] on td "Rich Text Area. Press ALT-0 for help." at bounding box center [130, 195] width 12 height 7
click at [120, 198] on td "Rich Text Area. Press ALT-0 for help." at bounding box center [118, 195] width 12 height 7
click at [128, 195] on td "Rich Text Area. Press ALT-0 for help." at bounding box center [130, 195] width 12 height 7
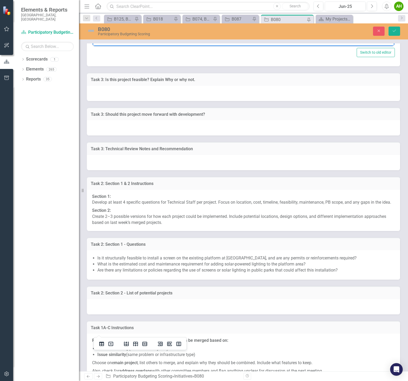
scroll to position [3098, 0]
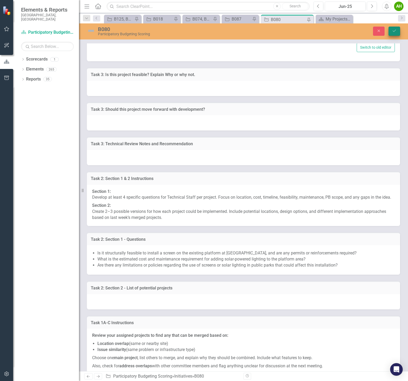
click at [275, 32] on icon "Save" at bounding box center [394, 31] width 5 height 4
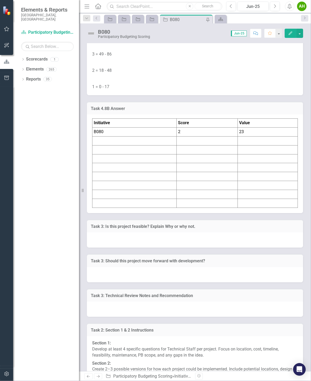
scroll to position [2853, 0]
click at [263, 51] on p at bounding box center [194, 47] width 205 height 8
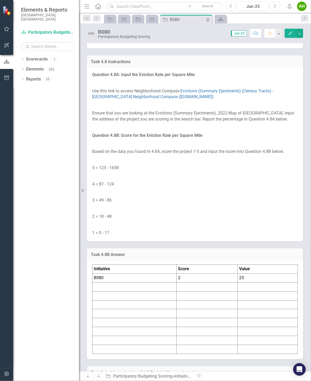
scroll to position [2707, 0]
click at [274, 6] on icon "Next" at bounding box center [274, 6] width 3 height 5
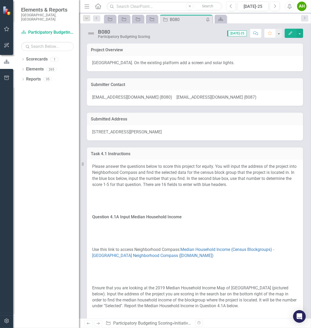
click at [272, 216] on p "Question 4.1A Input Median Household Income" at bounding box center [194, 217] width 205 height 8
click at [258, 171] on p "Please answer the questions below to score this project for equity. You will in…" at bounding box center [194, 176] width 205 height 25
click at [182, 132] on div "[STREET_ADDRESS][PERSON_NAME]" at bounding box center [195, 132] width 216 height 15
drag, startPoint x: 217, startPoint y: 95, endPoint x: 198, endPoint y: 98, distance: 19.1
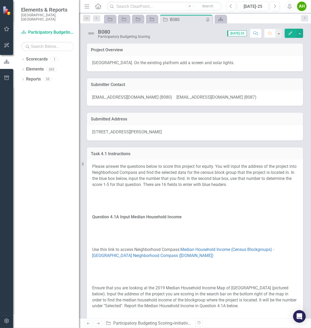
click at [198, 98] on div "[EMAIL_ADDRESS][DOMAIN_NAME] (B080) [EMAIL_ADDRESS][DOMAIN_NAME] (B087)" at bounding box center [195, 97] width 216 height 15
click at [149, 19] on div "Initiative" at bounding box center [150, 19] width 7 height 7
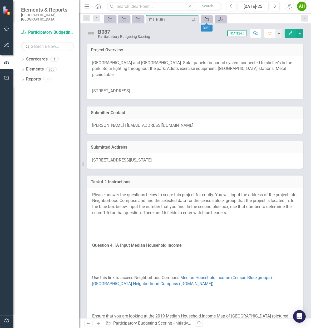
click at [204, 21] on icon "Initiative" at bounding box center [206, 19] width 5 height 4
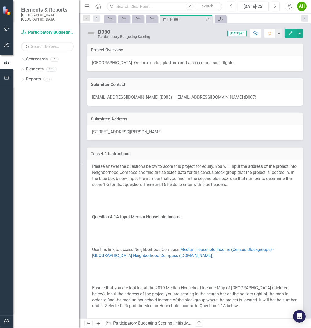
click at [205, 96] on span "[EMAIL_ADDRESS][DOMAIN_NAME] (B080) [EMAIL_ADDRESS][DOMAIN_NAME] (B087)" at bounding box center [174, 97] width 164 height 5
click at [162, 175] on p "Please answer the questions below to score this project for equity. You will in…" at bounding box center [194, 176] width 205 height 25
click at [145, 132] on span "[STREET_ADDRESS][PERSON_NAME]" at bounding box center [126, 131] width 69 height 5
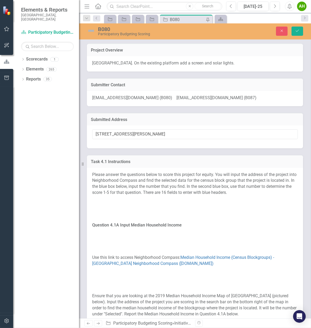
click at [156, 132] on input "[STREET_ADDRESS][PERSON_NAME]" at bounding box center [194, 134] width 205 height 10
drag, startPoint x: 163, startPoint y: 133, endPoint x: 67, endPoint y: 128, distance: 95.6
click at [67, 128] on div "Elements & Reports City of [GEOGRAPHIC_DATA], [GEOGRAPHIC_DATA] Scorecard Parti…" at bounding box center [155, 164] width 311 height 328
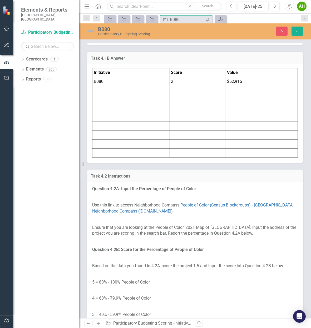
scroll to position [848, 0]
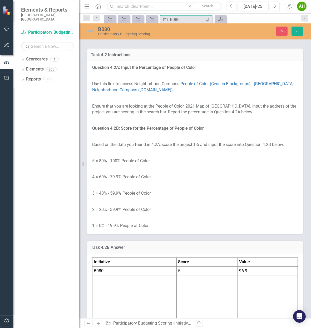
click at [185, 27] on td at bounding box center [197, 22] width 56 height 9
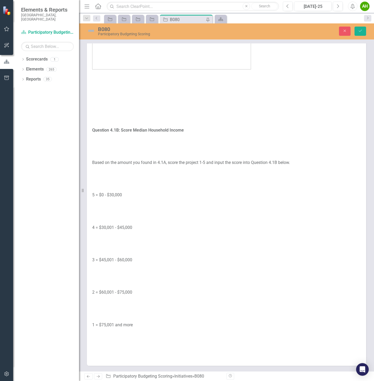
scroll to position [245, 0]
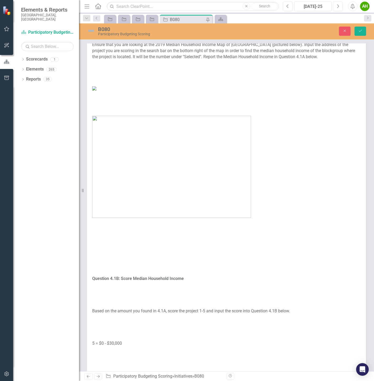
click at [275, 218] on figure at bounding box center [226, 167] width 268 height 102
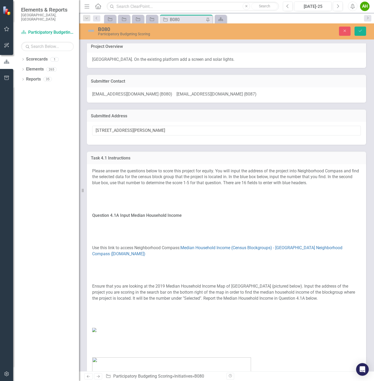
scroll to position [0, 0]
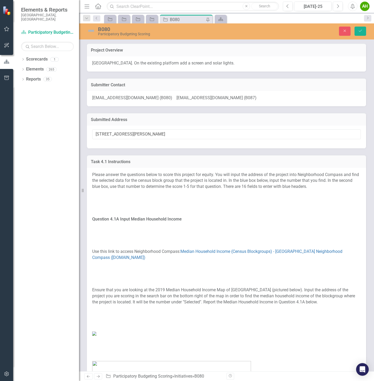
click at [275, 75] on div "Submitter Contact [EMAIL_ADDRESS][DOMAIN_NAME] (B080) [EMAIL_ADDRESS][DOMAIN_NA…" at bounding box center [226, 89] width 287 height 35
click at [224, 91] on div "[EMAIL_ADDRESS][DOMAIN_NAME] (B080) [EMAIL_ADDRESS][DOMAIN_NAME] (B087)" at bounding box center [226, 98] width 279 height 15
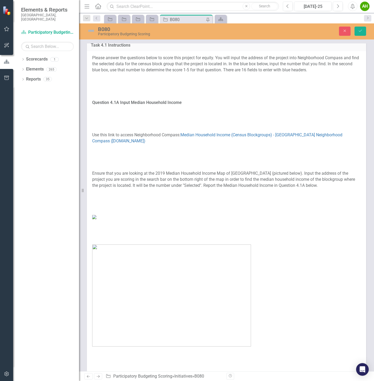
scroll to position [204, 0]
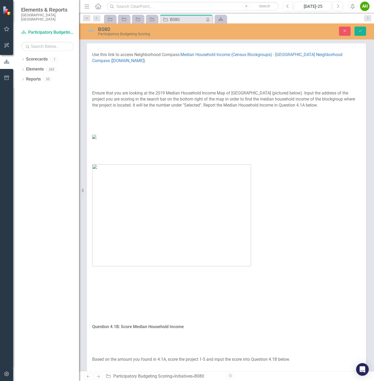
click at [203, 92] on p "Ensure that you are looking at the 2019 Median Household Income Map of [GEOGRAP…" at bounding box center [226, 99] width 268 height 20
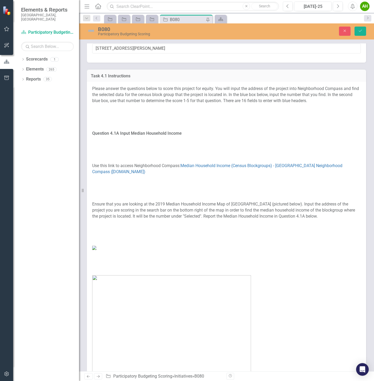
scroll to position [88, 0]
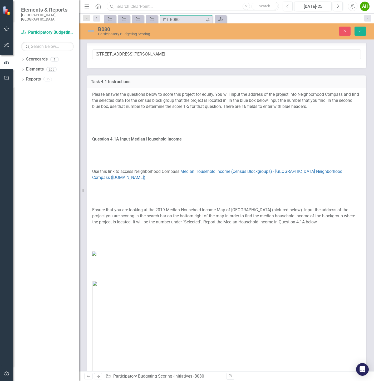
click at [143, 5] on input "text" at bounding box center [193, 6] width 172 height 9
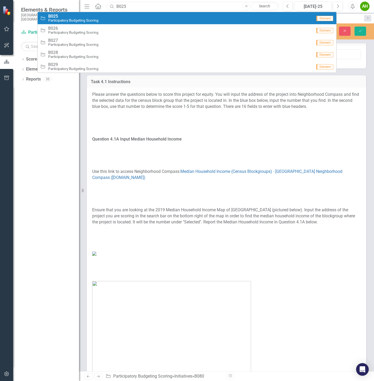
type input "B025"
click at [72, 17] on span "B025" at bounding box center [73, 16] width 50 height 5
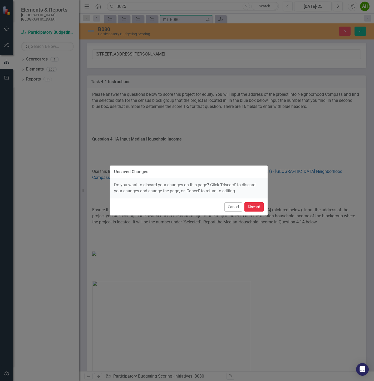
click at [257, 209] on button "Discard" at bounding box center [253, 206] width 19 height 9
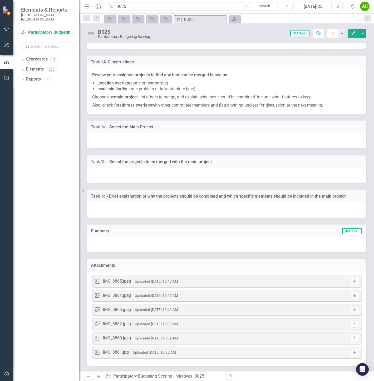
scroll to position [3384, 0]
click at [118, 283] on div "IMG_8865.jpeg" at bounding box center [117, 281] width 28 height 6
click at [225, 280] on div "Image IMG_8865.jpeg Uploaded [DATE] 10:40 AM Download" at bounding box center [226, 281] width 268 height 12
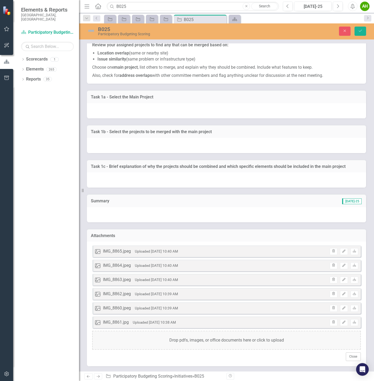
scroll to position [3415, 0]
click at [144, 249] on small "Uploaded [DATE] 10:40 AM" at bounding box center [156, 251] width 43 height 4
click at [192, 211] on div at bounding box center [226, 214] width 279 height 15
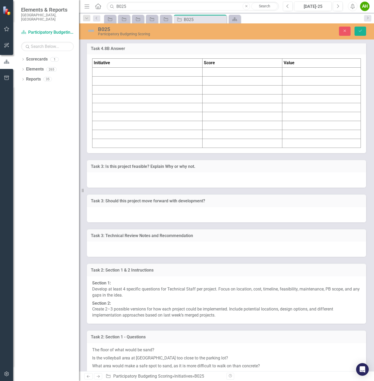
scroll to position [2889, 0]
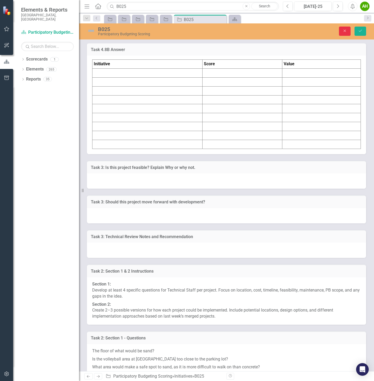
click at [275, 33] on button "Close" at bounding box center [345, 31] width 12 height 9
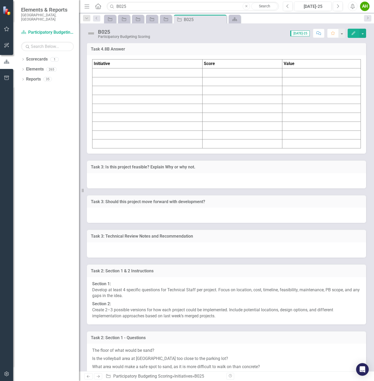
scroll to position [0, 0]
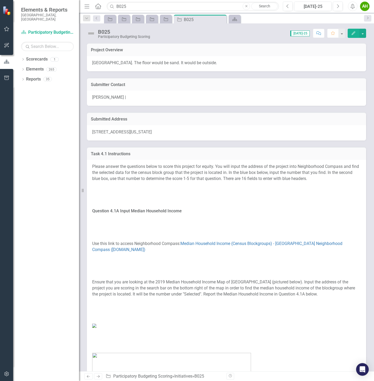
click at [233, 91] on div "[PERSON_NAME] |" at bounding box center [226, 97] width 279 height 15
drag, startPoint x: 205, startPoint y: 19, endPoint x: 360, endPoint y: 125, distance: 187.7
click at [275, 125] on div "[STREET_ADDRESS][US_STATE]" at bounding box center [226, 132] width 279 height 15
click at [27, 76] on link "Reports" at bounding box center [33, 79] width 15 height 6
click at [22, 78] on icon "Dropdown" at bounding box center [23, 79] width 4 height 3
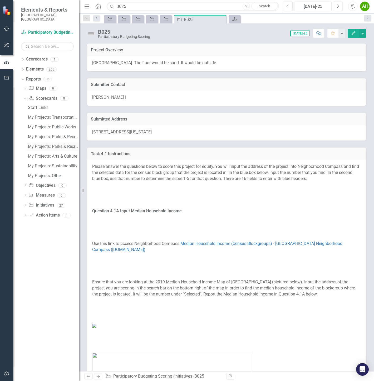
click at [59, 145] on link "My Projects: Parks & Recreation Spanish" at bounding box center [53, 146] width 52 height 8
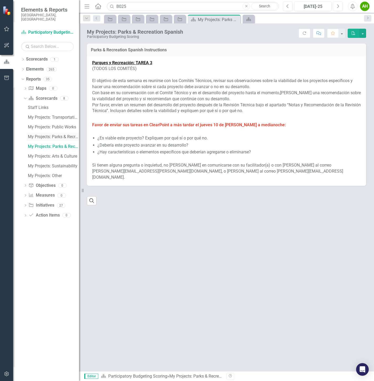
click at [60, 134] on div "My Projects: Parks & Recreation" at bounding box center [53, 136] width 51 height 5
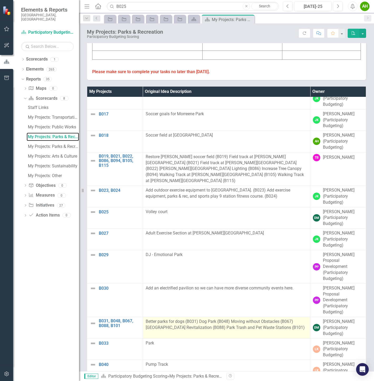
scroll to position [146, 0]
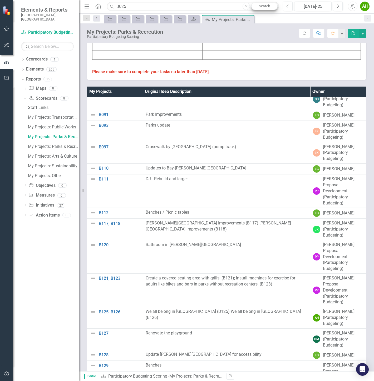
scroll to position [935, 0]
